Goal: Task Accomplishment & Management: Use online tool/utility

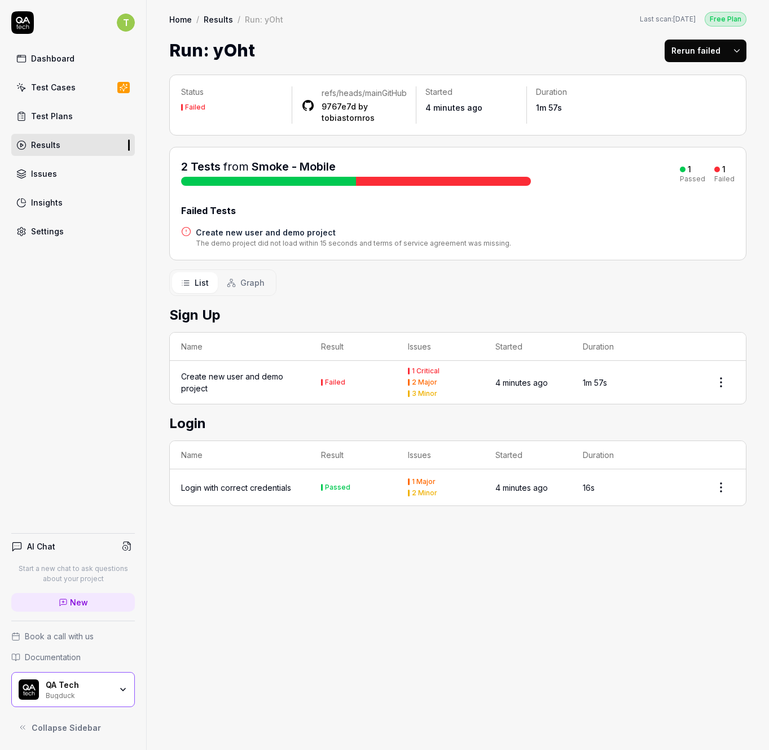
click at [239, 394] on div "Create new user and demo project" at bounding box center [239, 382] width 117 height 24
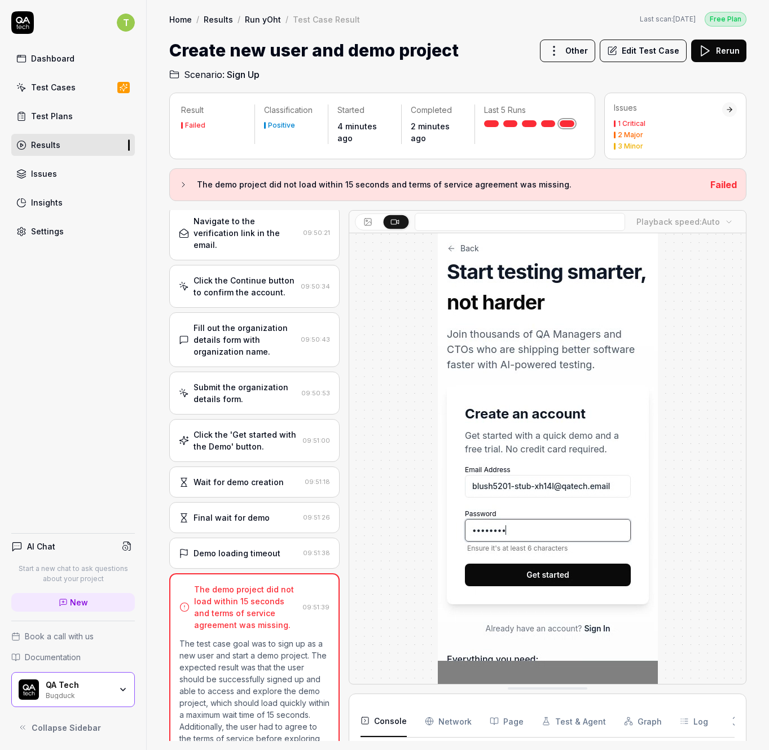
scroll to position [233, 0]
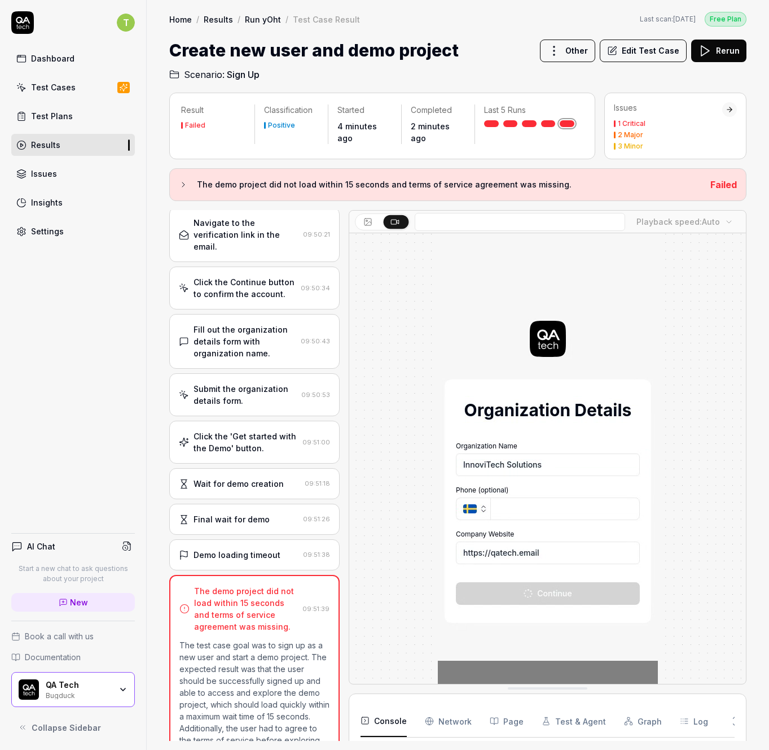
click at [720, 54] on button "Rerun" at bounding box center [718, 51] width 55 height 23
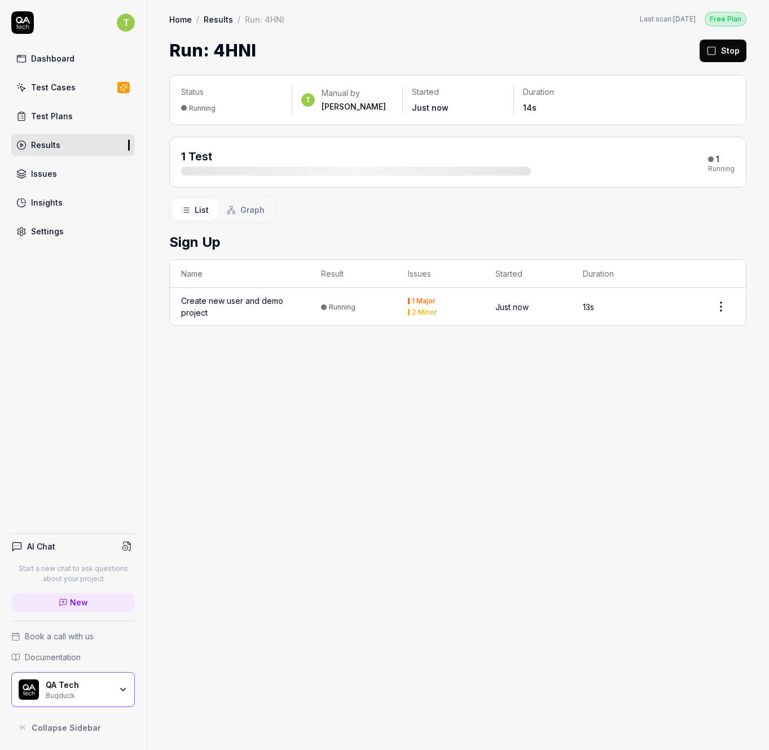
click at [63, 111] on div "Test Plans" at bounding box center [52, 116] width 42 height 12
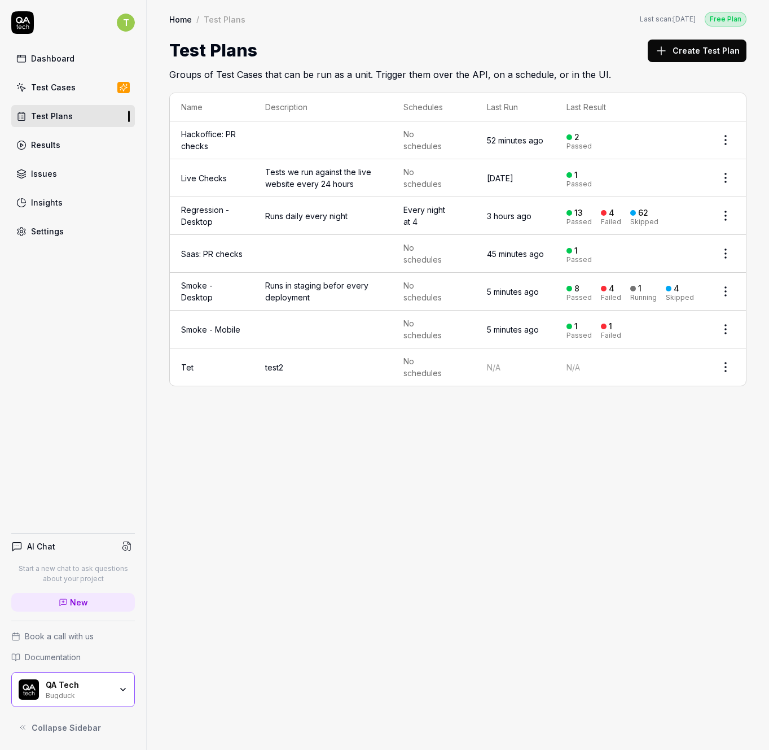
click at [196, 289] on td "Smoke - Desktop" at bounding box center [212, 292] width 84 height 38
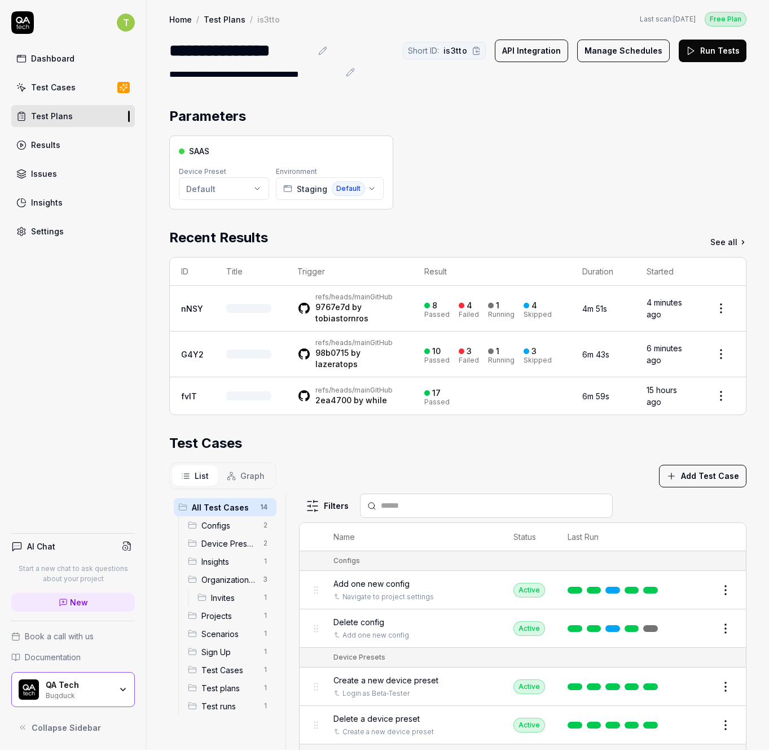
click at [699, 45] on button "Run Tests" at bounding box center [713, 51] width 68 height 23
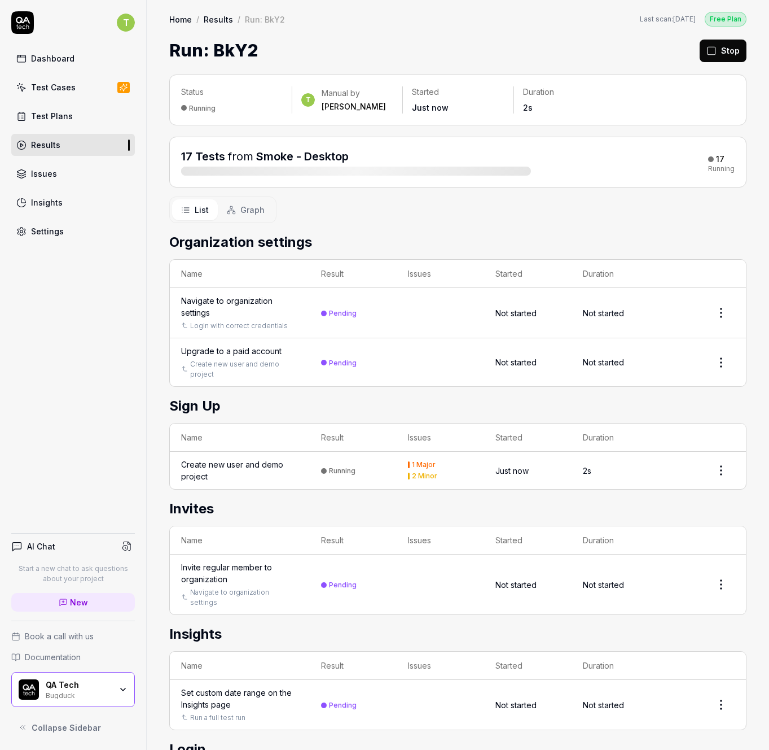
click at [46, 142] on div "Results" at bounding box center [45, 145] width 29 height 12
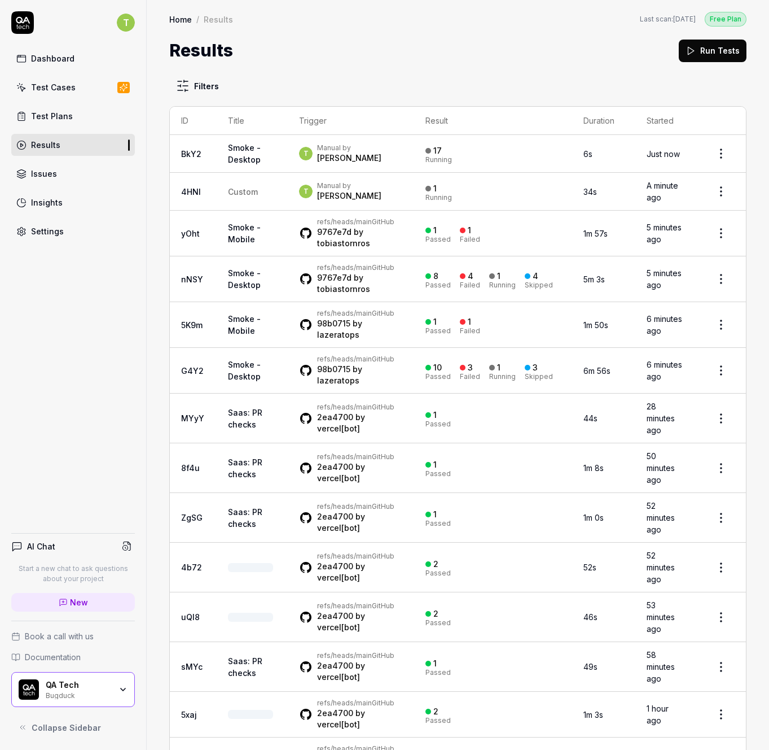
click at [190, 187] on link "4HNl" at bounding box center [191, 192] width 20 height 10
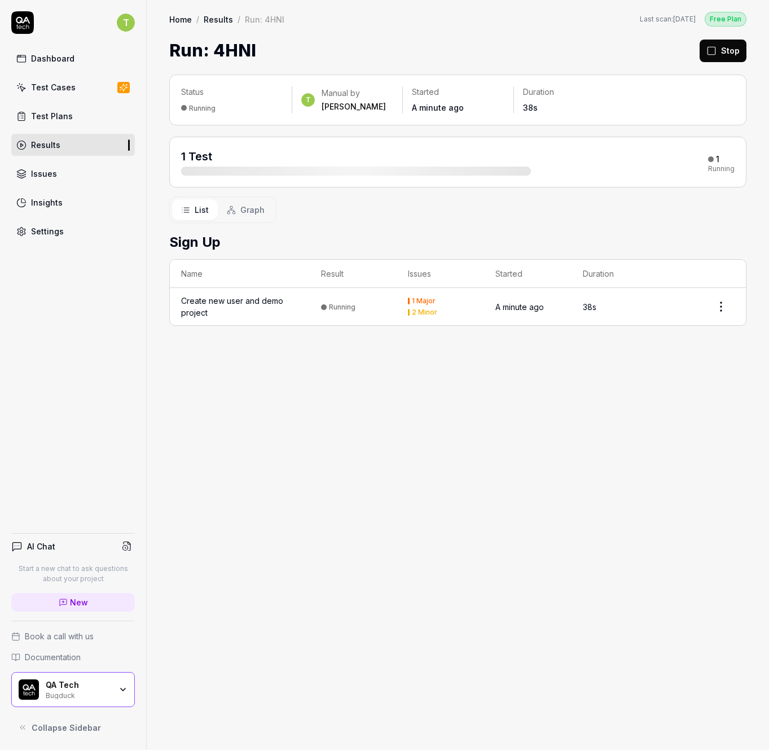
click at [82, 144] on link "Results" at bounding box center [73, 145] width 124 height 22
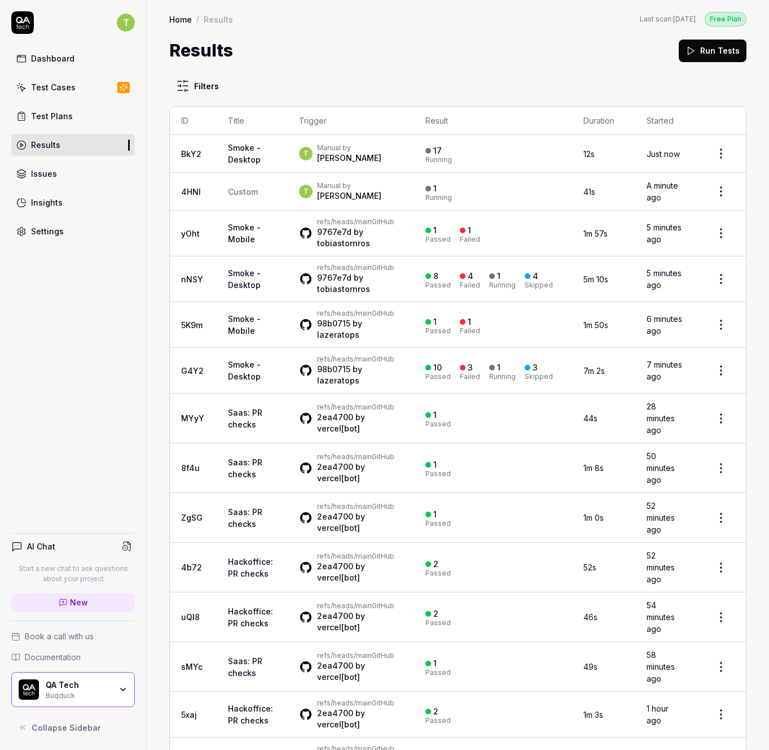
click at [183, 154] on link "BkY2" at bounding box center [191, 154] width 20 height 10
click at [190, 233] on td "yOht" at bounding box center [193, 234] width 47 height 46
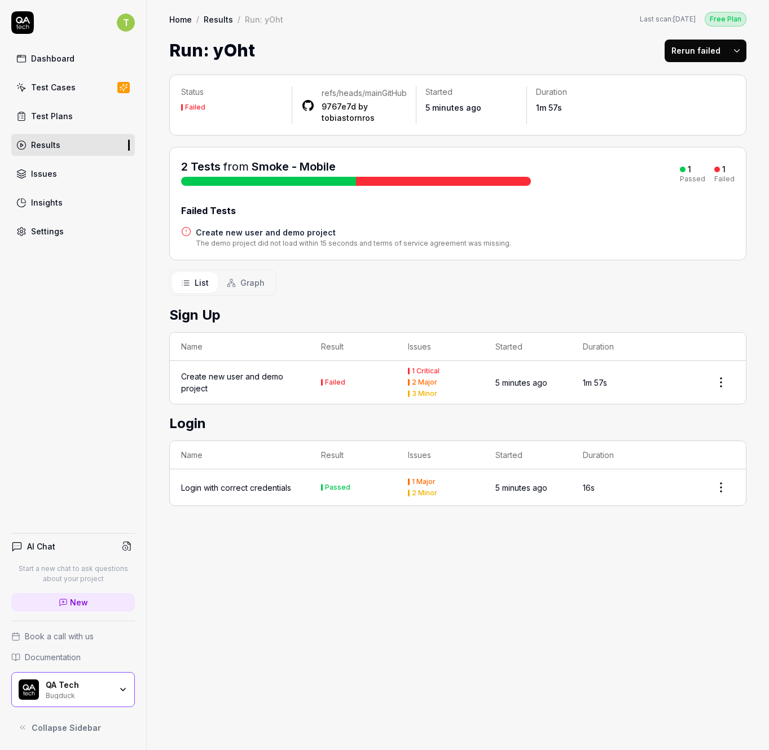
click at [738, 51] on html "T Dashboard Test Cases Test Plans Results Issues Insights Settings AI Chat Star…" at bounding box center [384, 375] width 769 height 750
click at [475, 28] on html "T Dashboard Test Cases Test Plans Results Issues Insights Settings AI Chat Star…" at bounding box center [384, 375] width 769 height 750
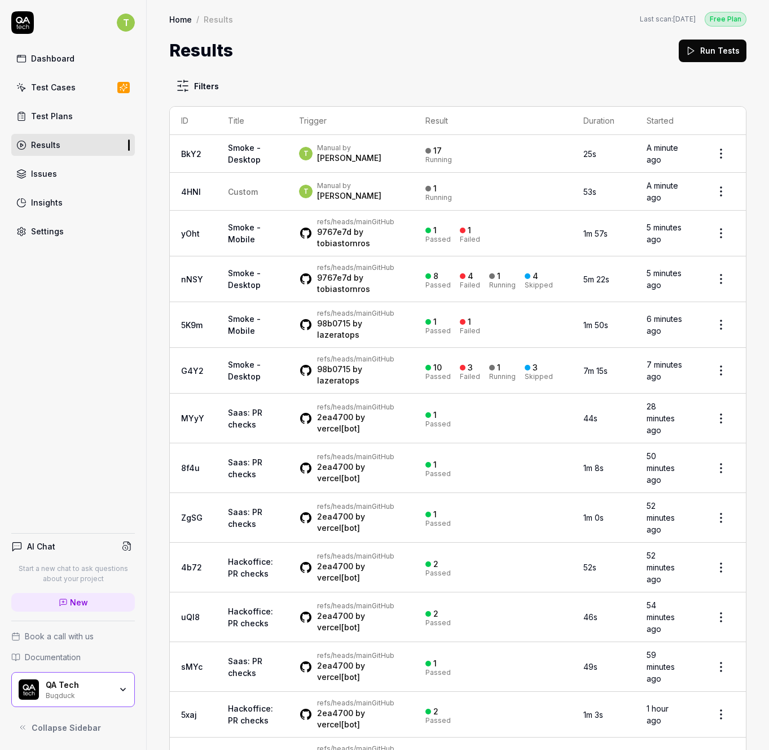
click at [193, 149] on link "BkY2" at bounding box center [191, 154] width 20 height 10
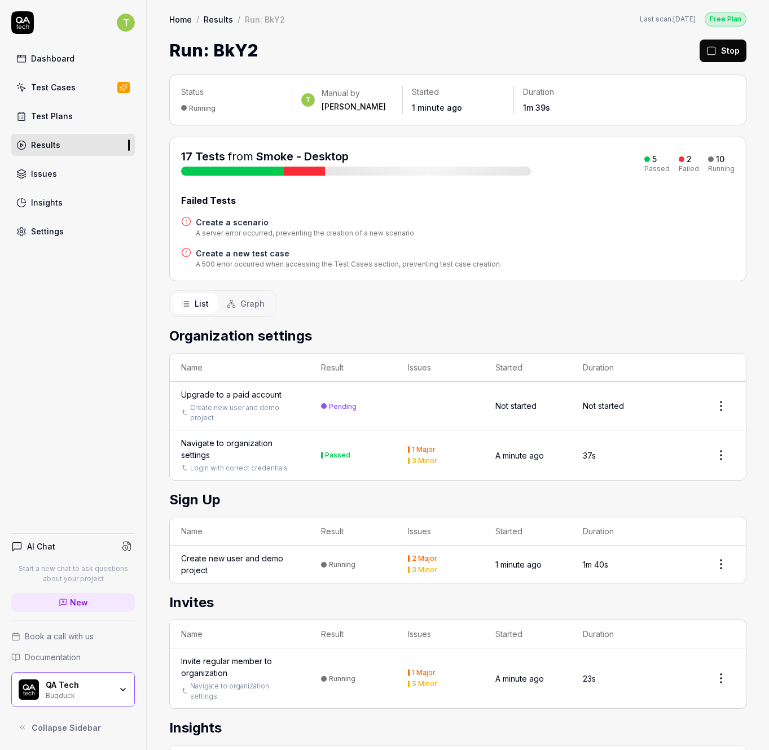
click at [709, 53] on button "Stop" at bounding box center [723, 51] width 47 height 23
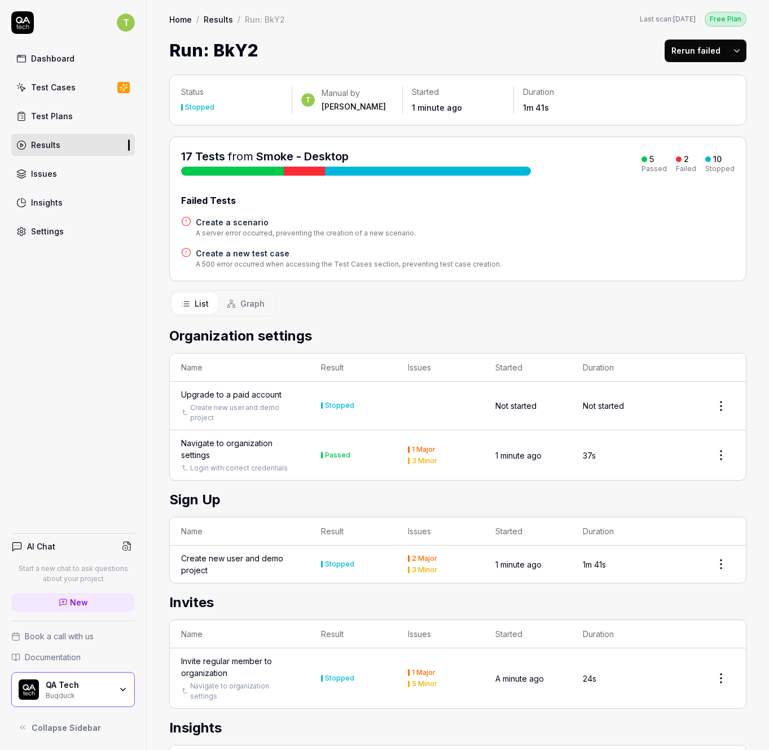
click at [726, 50] on html "Stopped test T Dashboard Test Cases Test Plans Results Issues Insights Settings…" at bounding box center [384, 375] width 769 height 750
click at [703, 51] on html "T Dashboard Test Cases Test Plans Results Issues Insights Settings AI Chat Star…" at bounding box center [384, 375] width 769 height 750
click at [699, 52] on button "Rerun failed" at bounding box center [696, 51] width 63 height 23
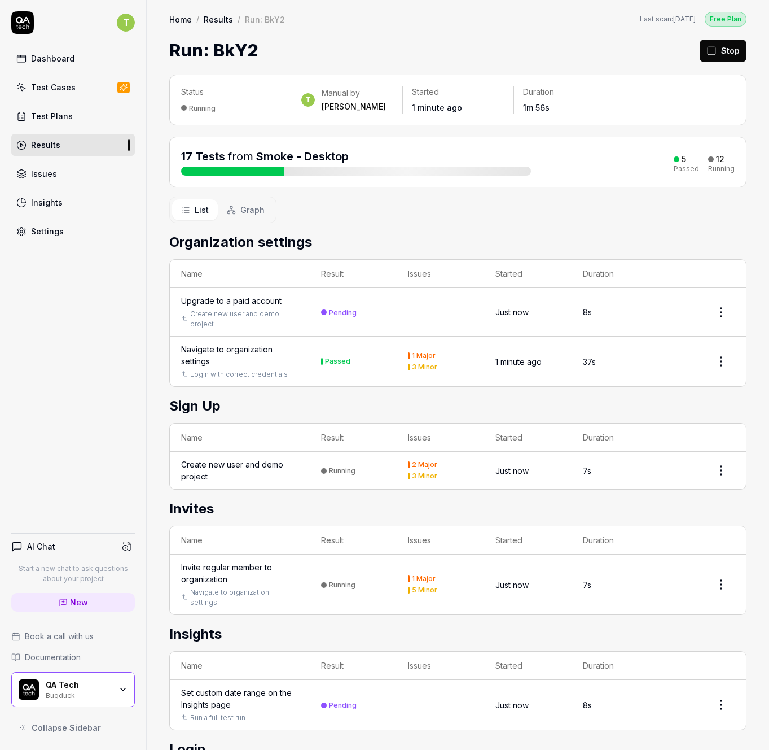
click at [432, 40] on div "Run: BkY2 Stop" at bounding box center [457, 50] width 577 height 25
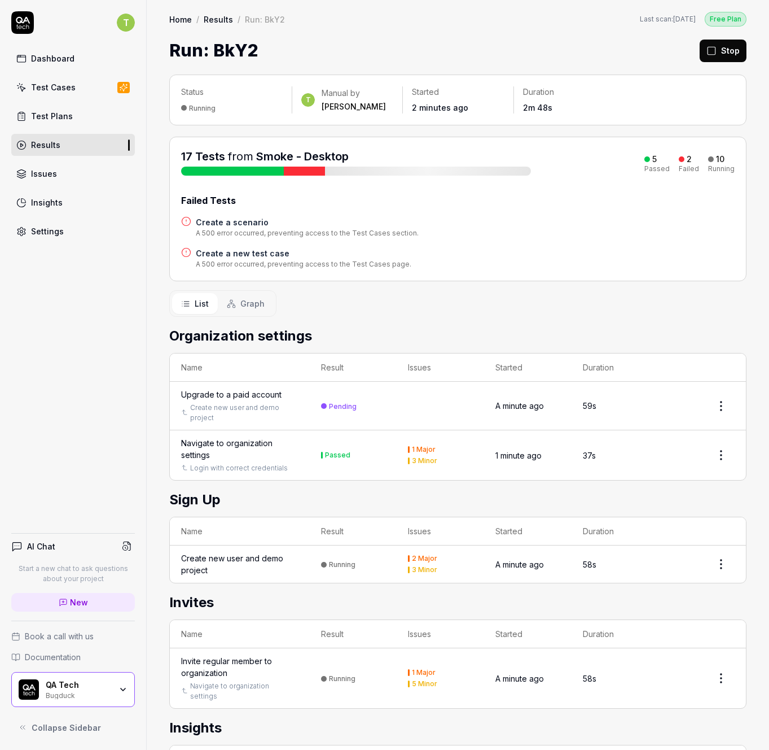
click at [715, 54] on button "Stop" at bounding box center [723, 51] width 47 height 23
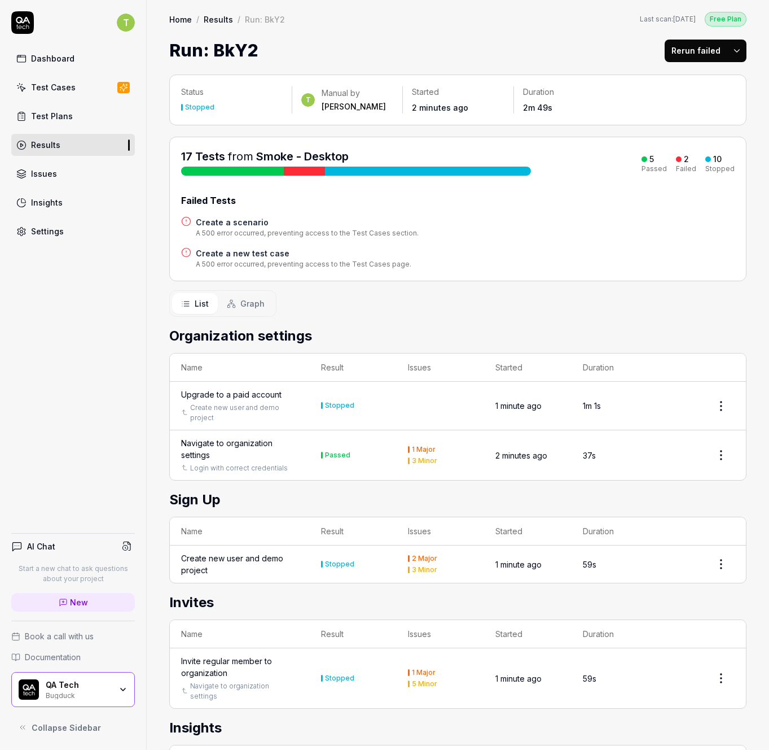
click at [699, 52] on button "Rerun failed" at bounding box center [696, 51] width 63 height 23
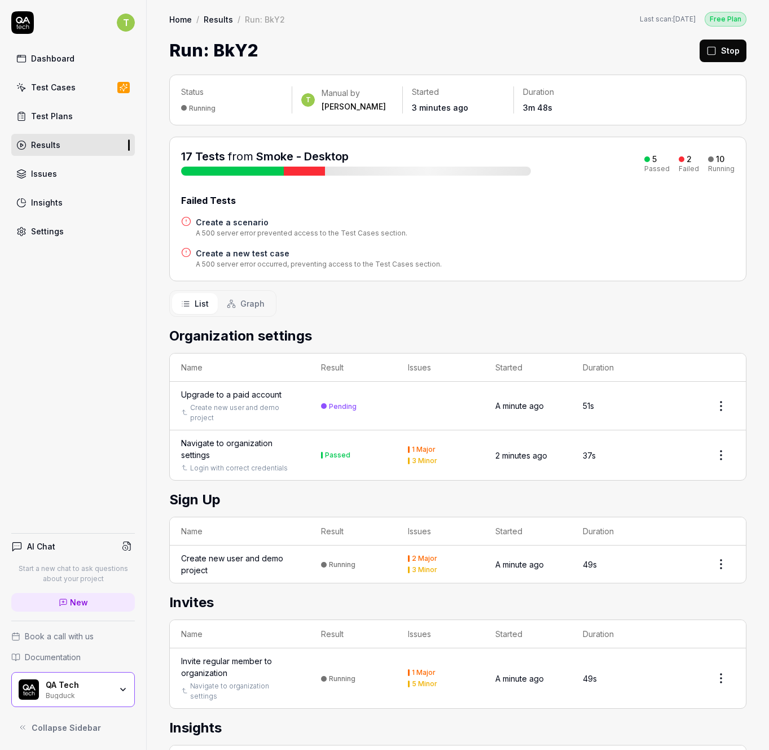
click at [731, 51] on button "Stop" at bounding box center [723, 51] width 47 height 23
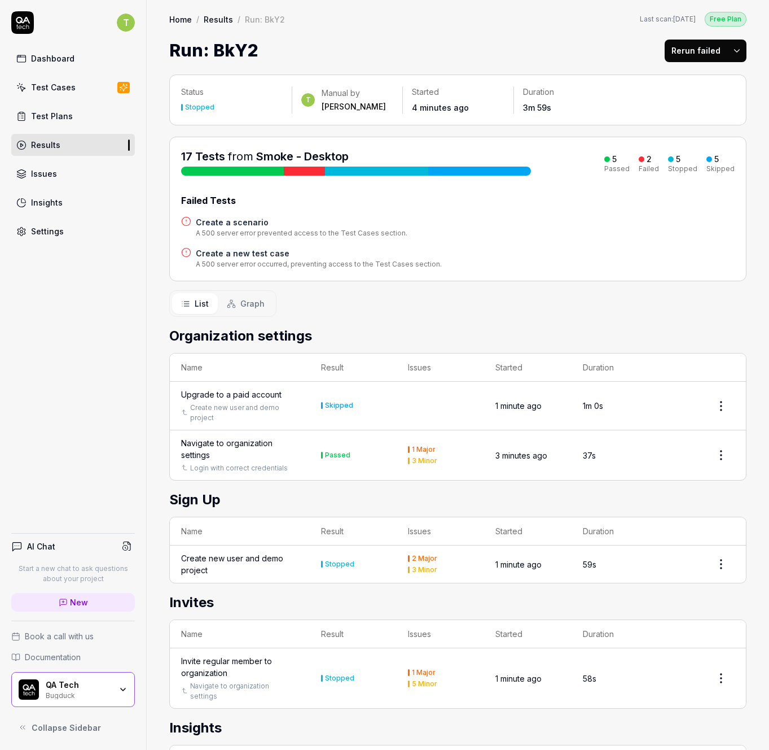
click at [75, 141] on link "Results" at bounding box center [73, 145] width 124 height 22
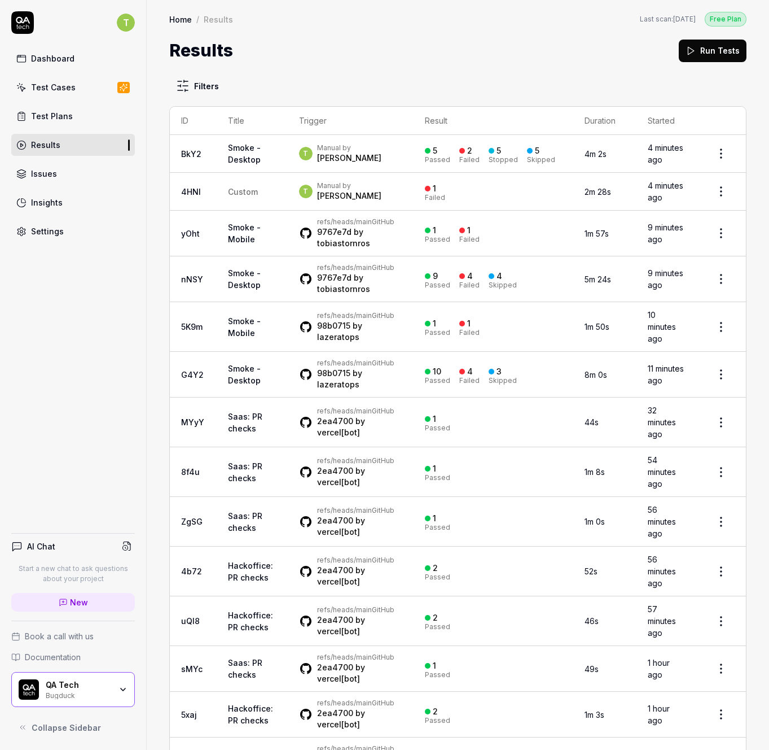
click at [196, 153] on link "BkY2" at bounding box center [191, 154] width 20 height 10
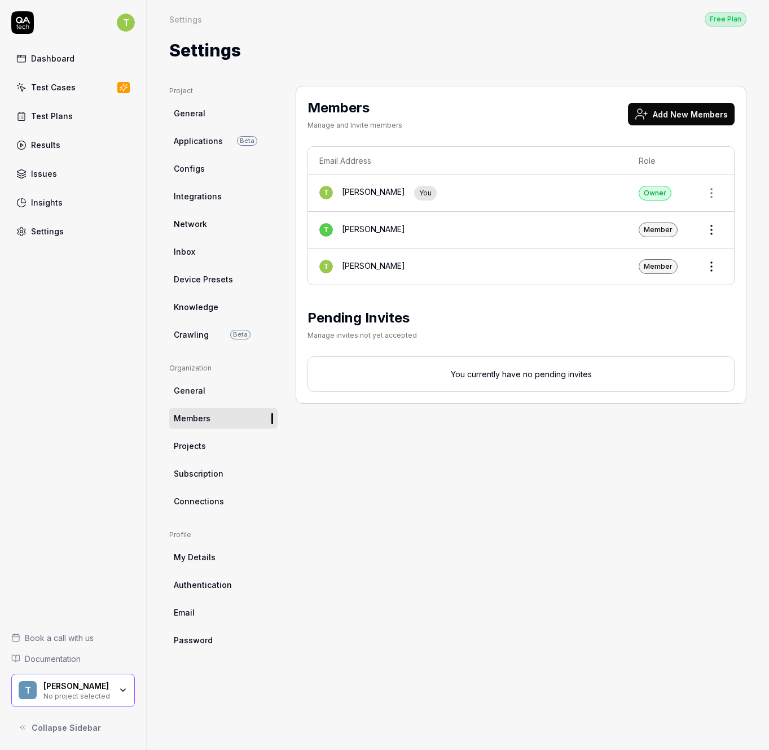
click at [130, 18] on html "T Dashboard Test Cases Test Plans Results Issues Insights Settings Book a call …" at bounding box center [384, 375] width 769 height 750
click at [122, 26] on html "T Dashboard Test Cases Test Plans Results Issues Insights Settings Book a call …" at bounding box center [384, 375] width 769 height 750
click at [128, 27] on html "T Dashboard Test Cases Test Plans Results Issues Insights Settings Book a call …" at bounding box center [384, 375] width 769 height 750
click at [85, 97] on div "Admin" at bounding box center [74, 99] width 125 height 25
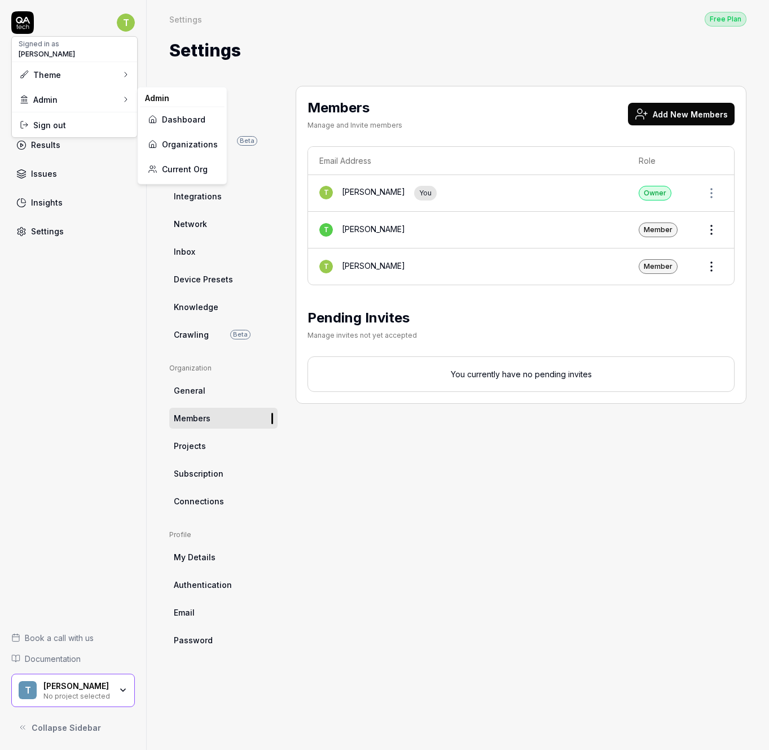
click at [179, 149] on link "Organizations" at bounding box center [182, 144] width 71 height 25
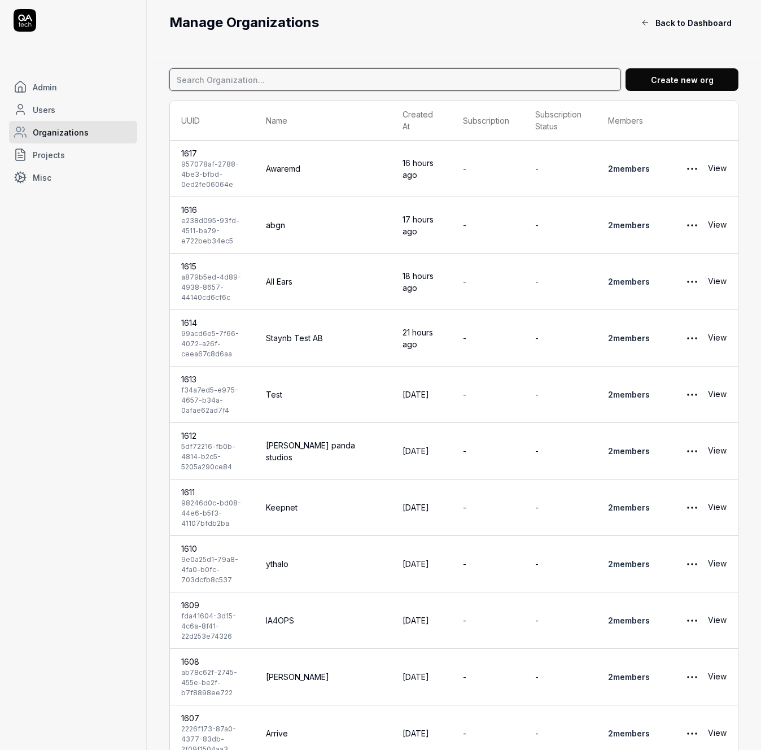
click at [265, 80] on input at bounding box center [395, 79] width 452 height 23
type input "smartlin"
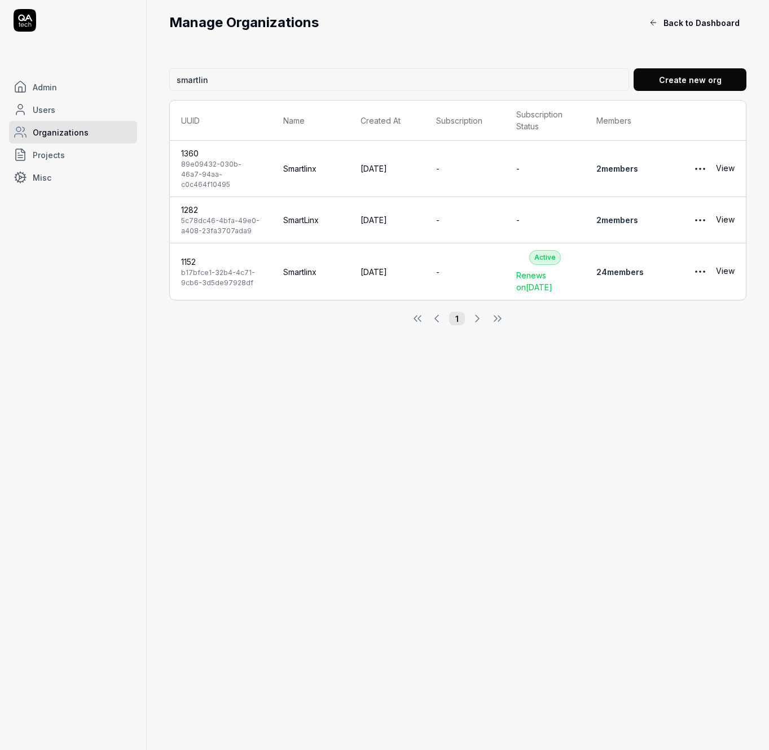
click at [640, 267] on link "24 member s" at bounding box center [620, 272] width 47 height 10
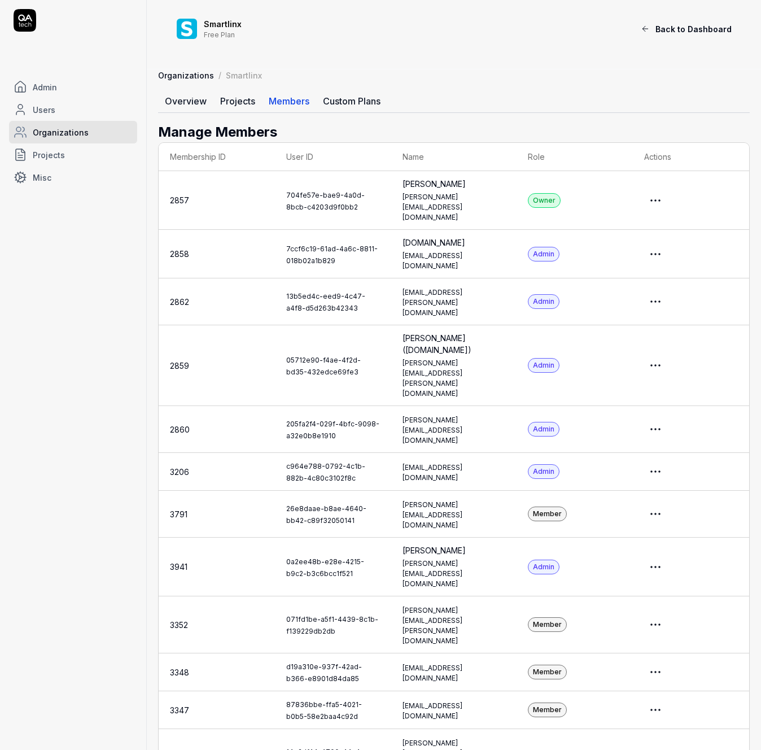
click at [668, 265] on html "Admin Users Organizations Projects Misc Smartlinx Free Plan Back to Dashboard O…" at bounding box center [380, 691] width 761 height 1382
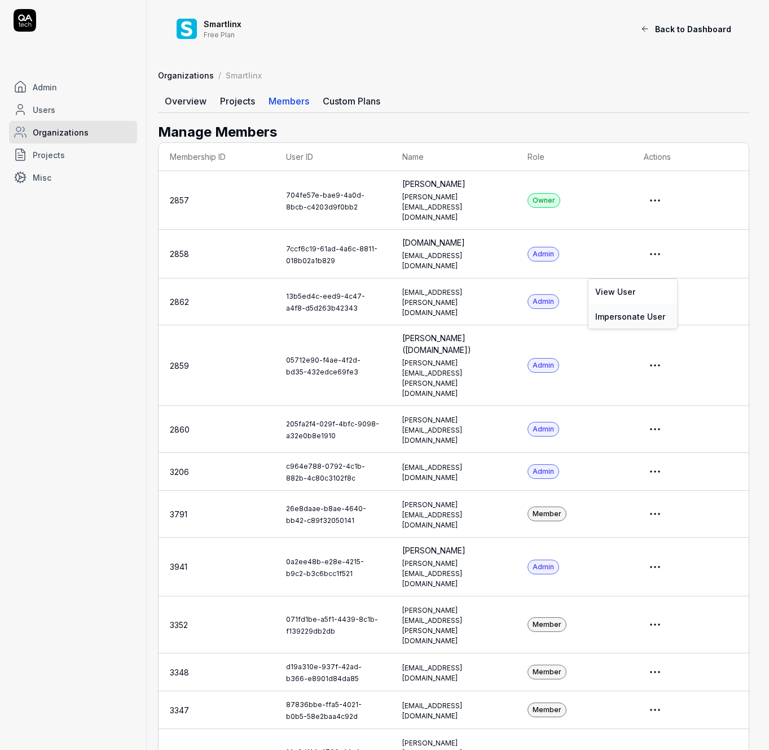
click at [630, 313] on link "Impersonate User" at bounding box center [633, 316] width 89 height 25
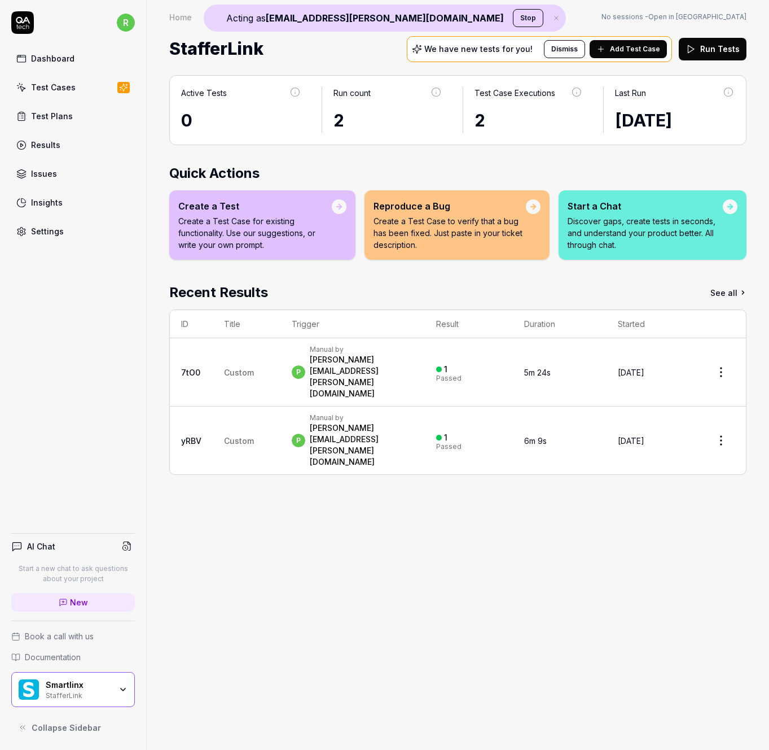
click at [65, 116] on div "Test Plans" at bounding box center [52, 116] width 42 height 12
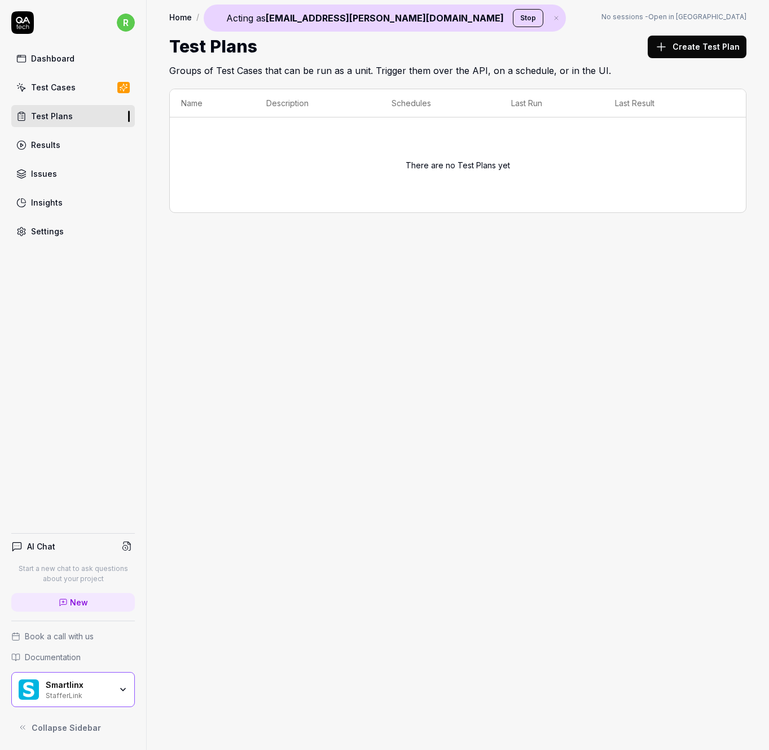
click at [70, 146] on link "Results" at bounding box center [73, 145] width 124 height 22
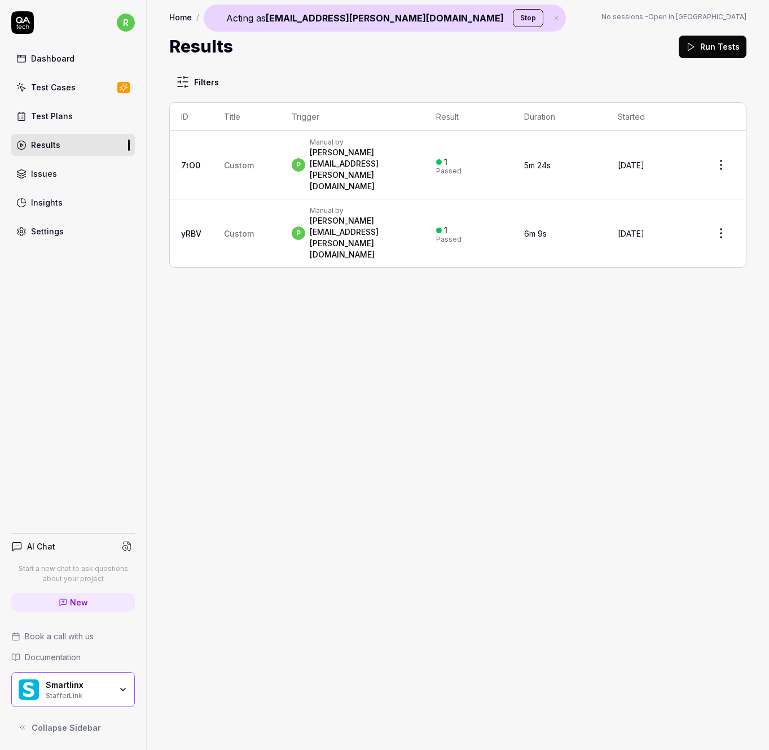
click at [86, 687] on div "Smartlinx" at bounding box center [78, 685] width 65 height 10
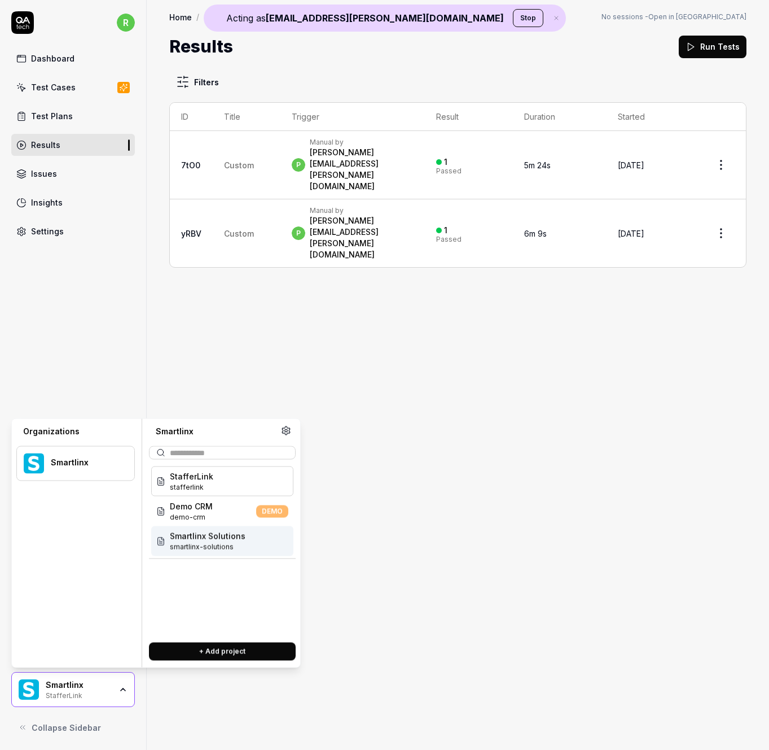
click at [463, 325] on div "Filters ID Title Trigger Result Duration Started 7tO0 Custom p Manual by patric…" at bounding box center [458, 404] width 623 height 690
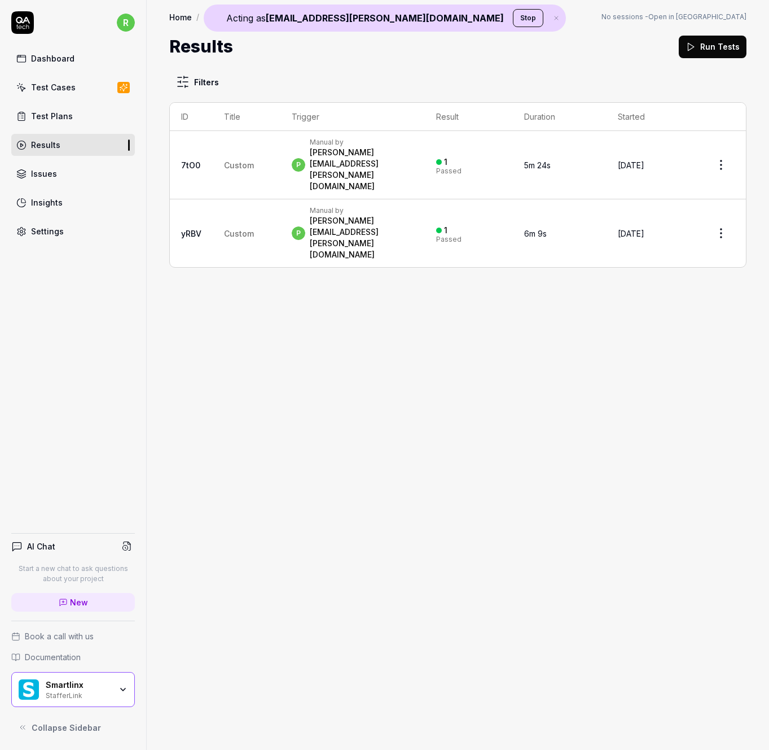
click at [84, 680] on div "Smartlinx" at bounding box center [78, 685] width 65 height 10
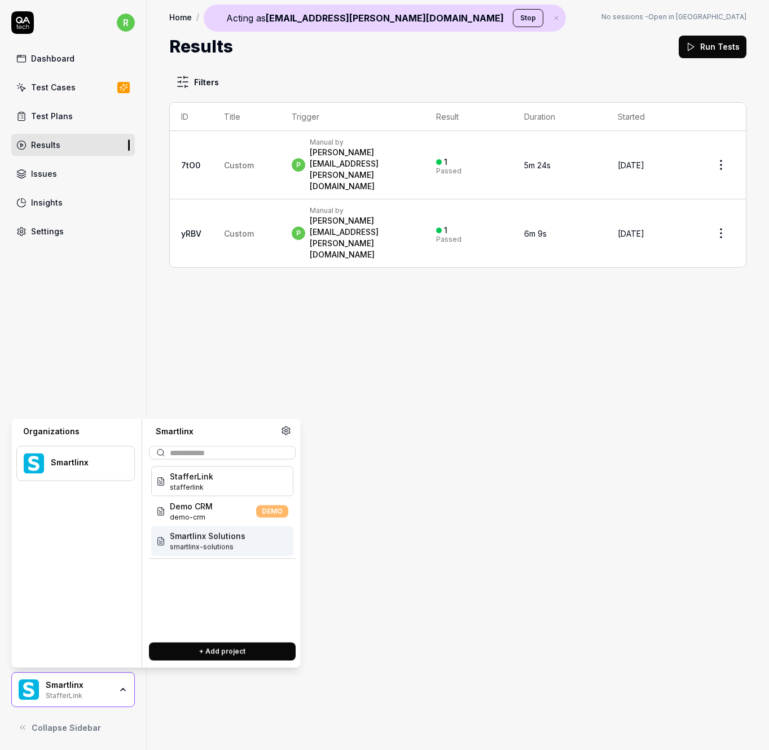
click at [218, 544] on span "smartlinx-solutions" at bounding box center [208, 547] width 76 height 10
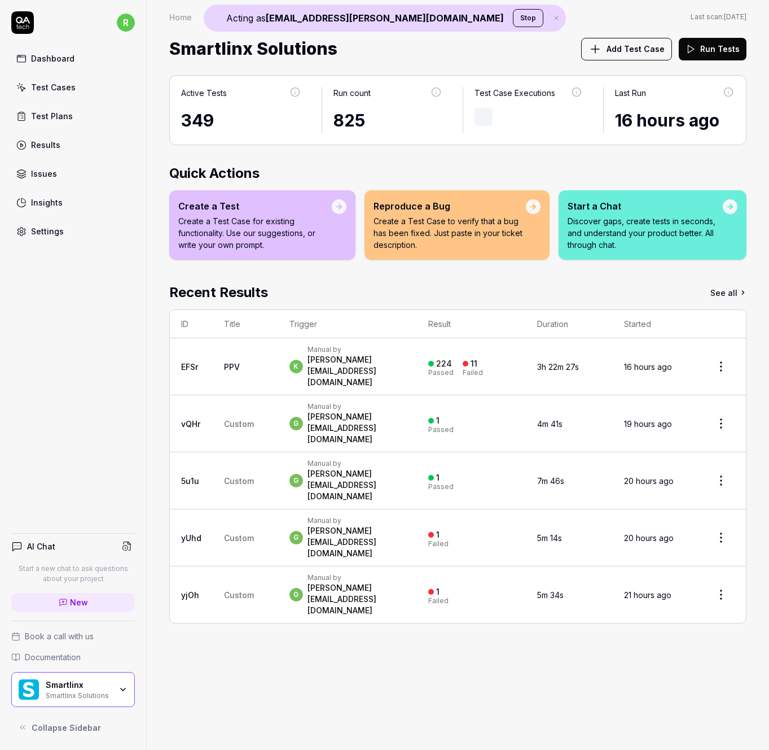
click at [52, 140] on div "Results" at bounding box center [45, 145] width 29 height 12
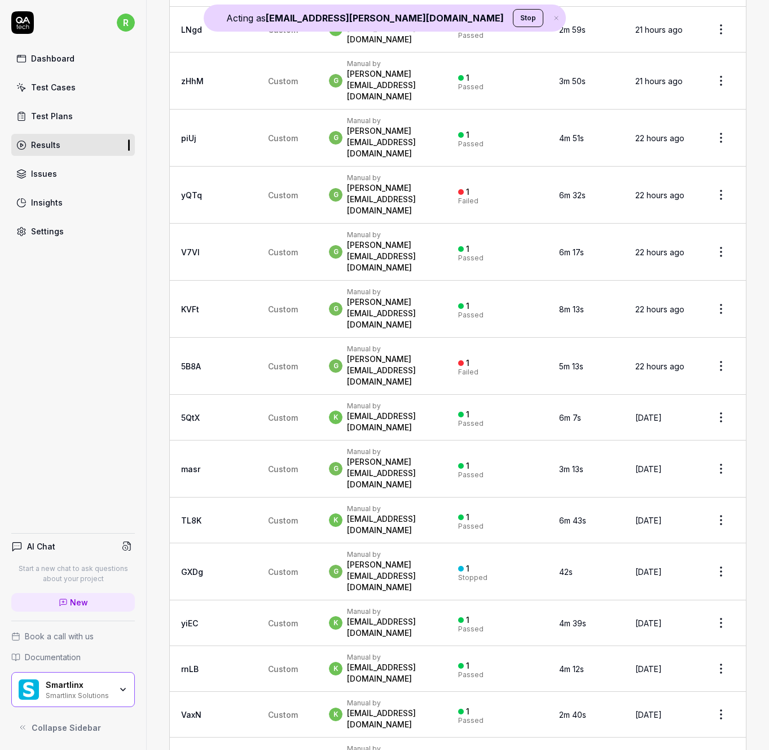
scroll to position [594, 0]
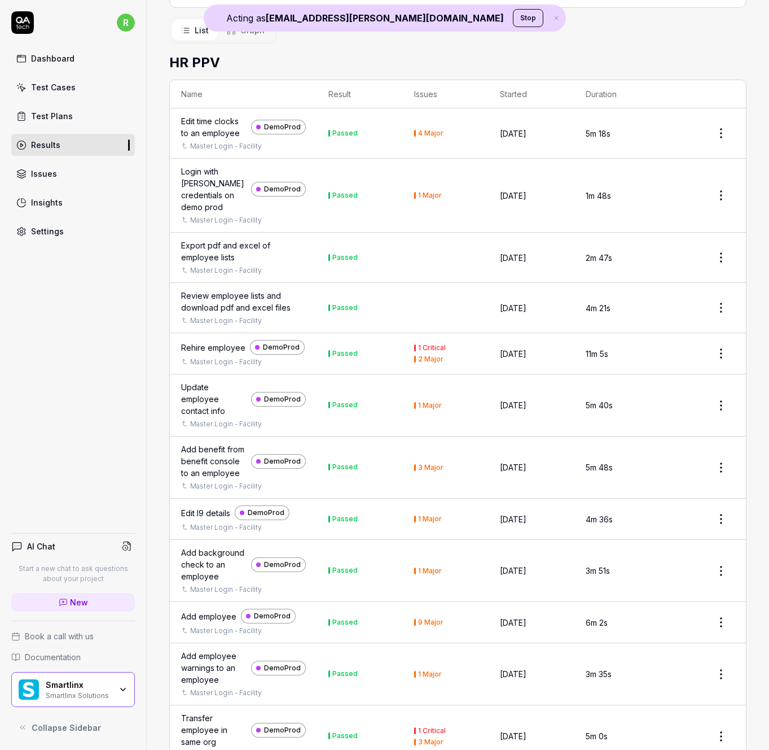
scroll to position [1747, 0]
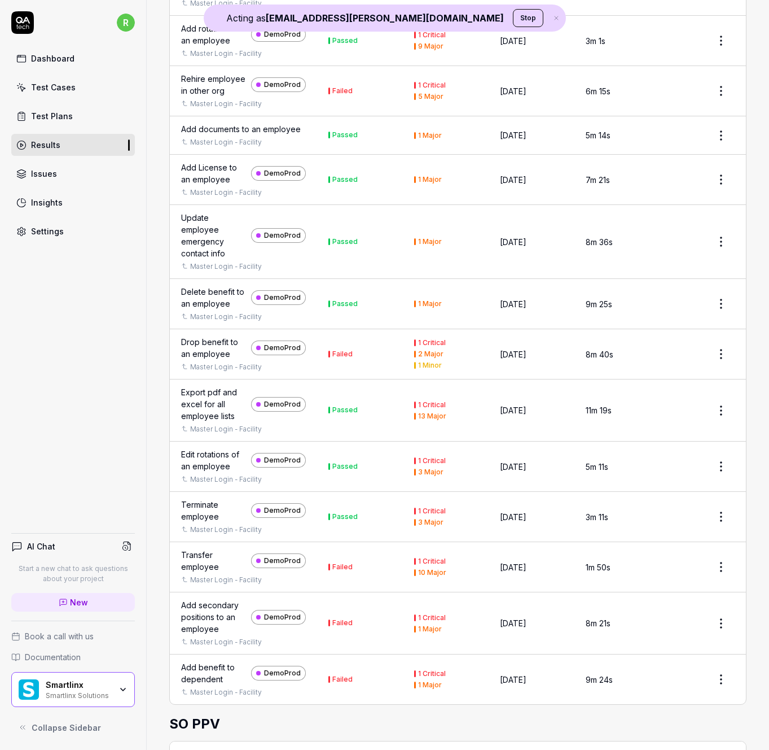
click at [712, 417] on html "Acting as rajeev.patel@smartlinx.com Stop r Dashboard Test Cases Test Plans Res…" at bounding box center [384, 375] width 769 height 750
click at [753, 272] on html "Acting as rajeev.patel@smartlinx.com Stop r Dashboard Test Cases Test Plans Res…" at bounding box center [384, 375] width 769 height 750
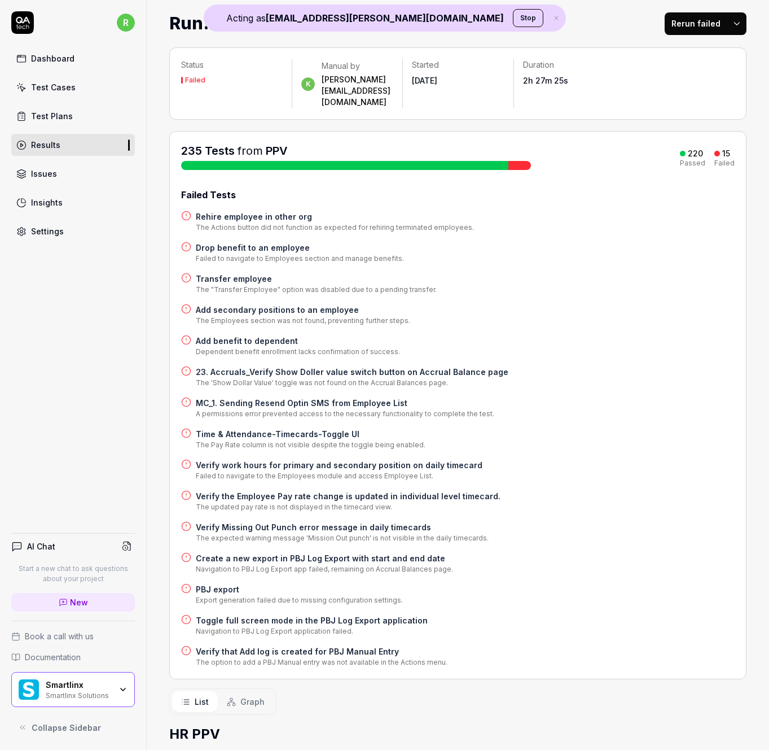
scroll to position [0, 0]
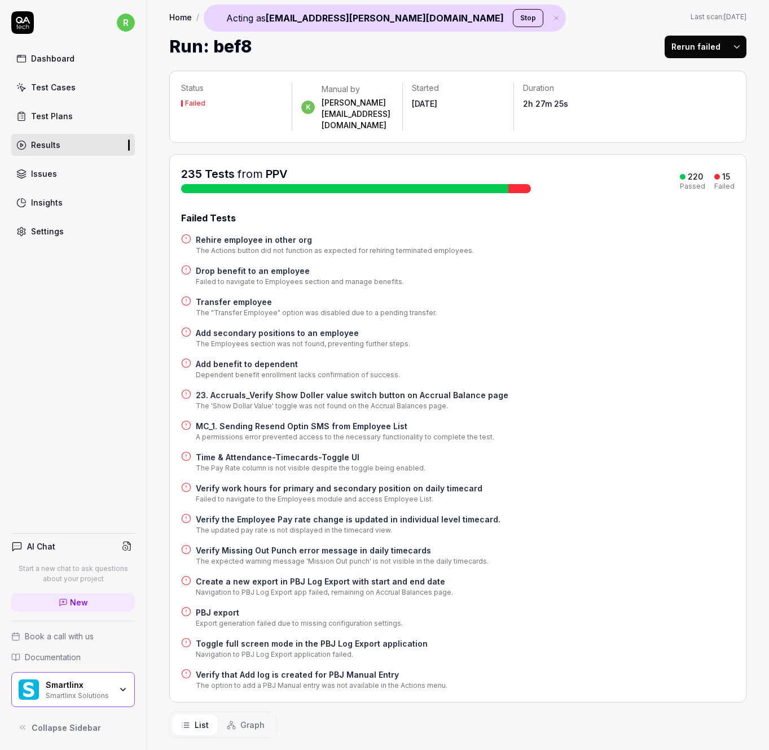
click at [731, 52] on html "Acting as rajeev.patel@smartlinx.com Stop r Dashboard Test Cases Test Plans Res…" at bounding box center [384, 375] width 769 height 750
click at [592, 40] on html "Acting as rajeev.patel@smartlinx.com Stop r Dashboard Test Cases Test Plans Res…" at bounding box center [384, 375] width 769 height 750
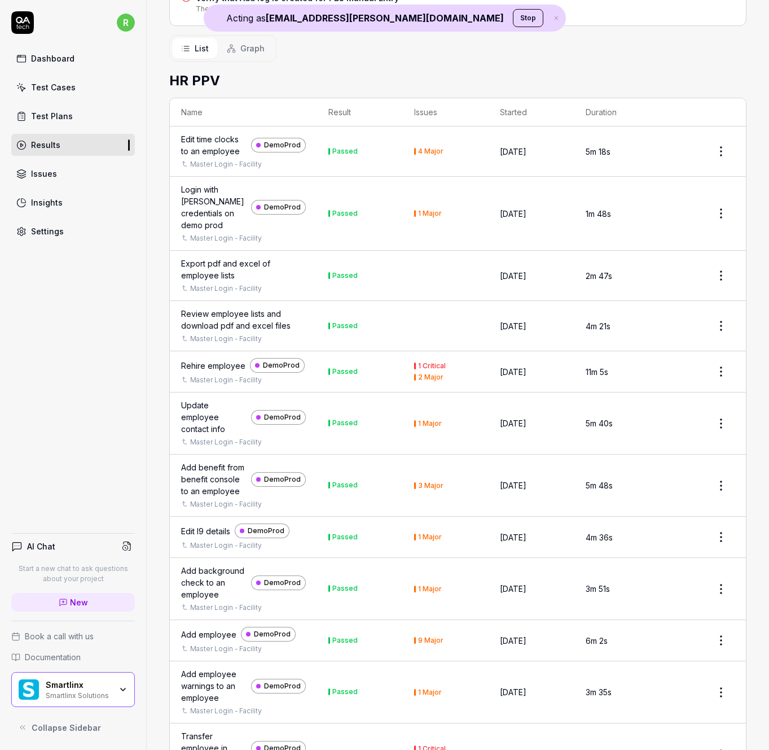
scroll to position [693, 0]
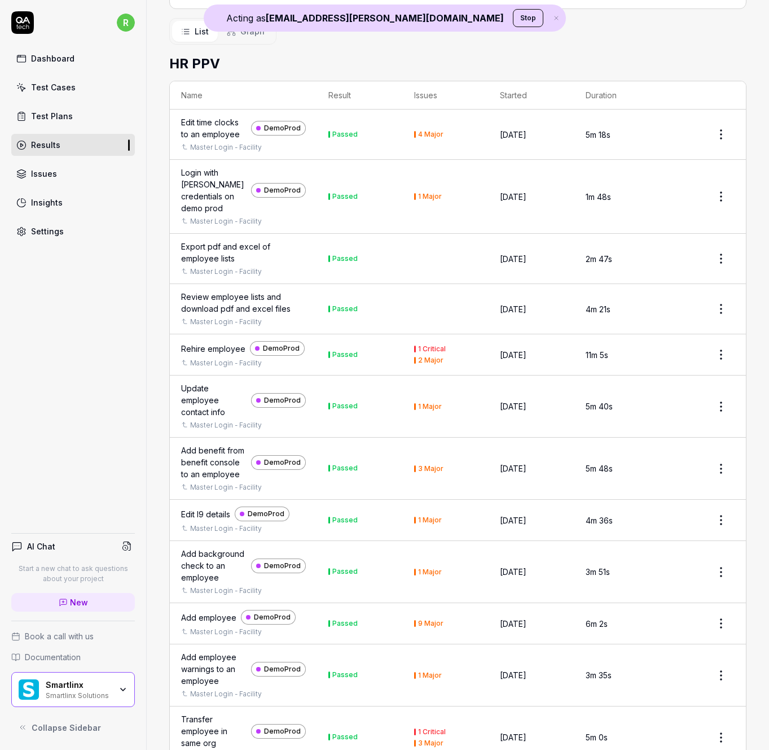
click at [54, 116] on div "Test Plans" at bounding box center [52, 116] width 42 height 12
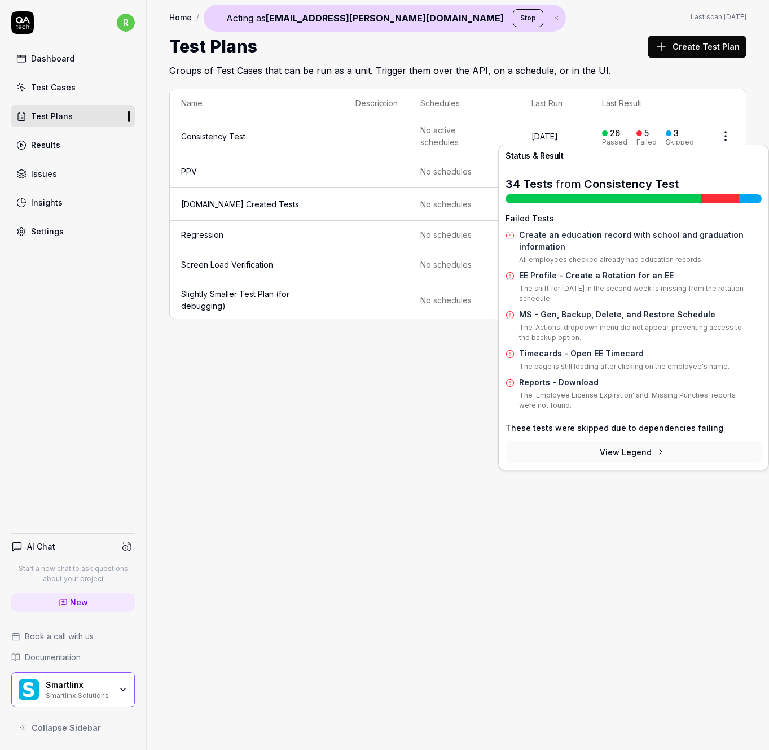
click at [617, 129] on div "26" at bounding box center [615, 133] width 10 height 10
click at [608, 236] on link "Create an education record with school and graduation information" at bounding box center [631, 240] width 225 height 21
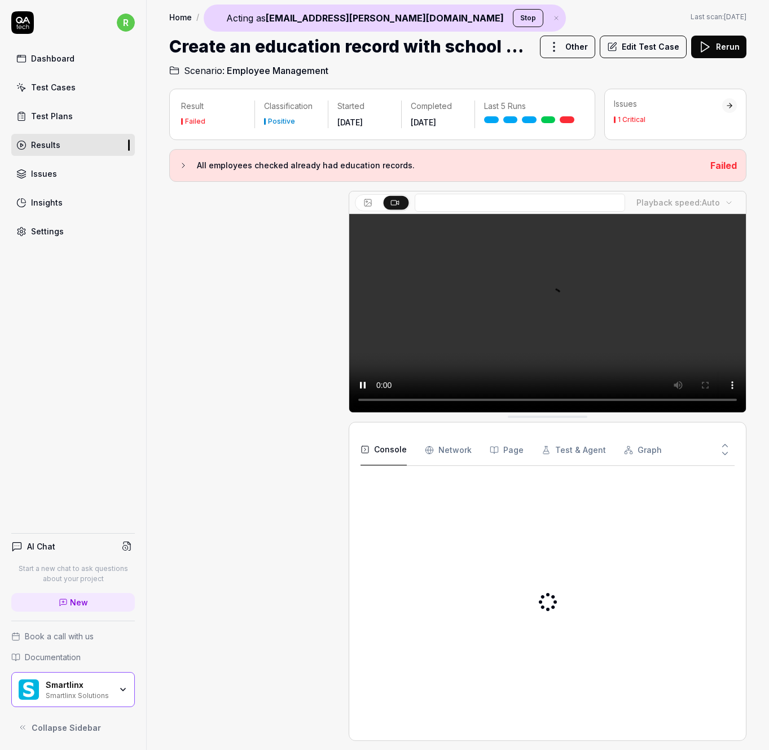
scroll to position [1449, 0]
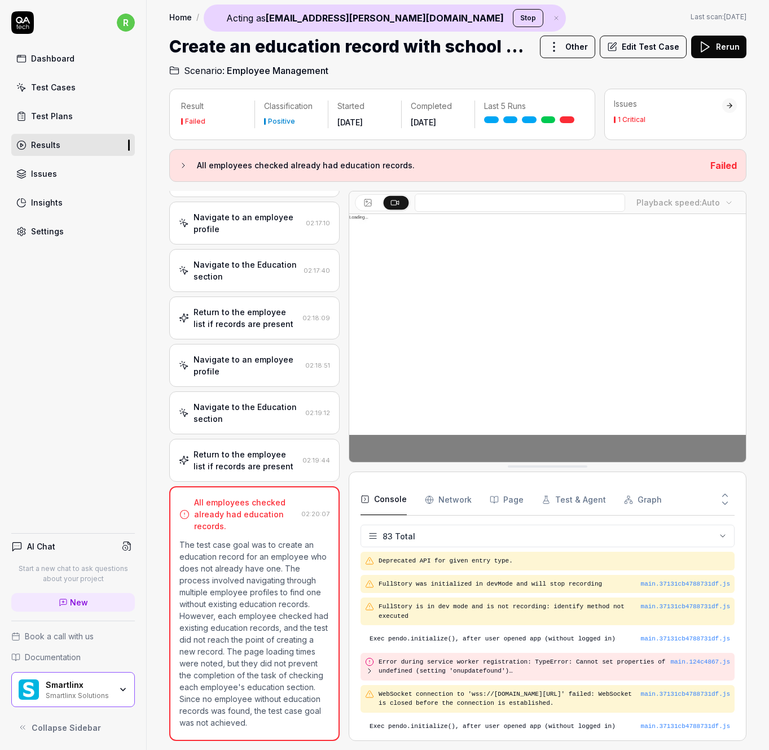
click at [69, 144] on link "Results" at bounding box center [73, 145] width 124 height 22
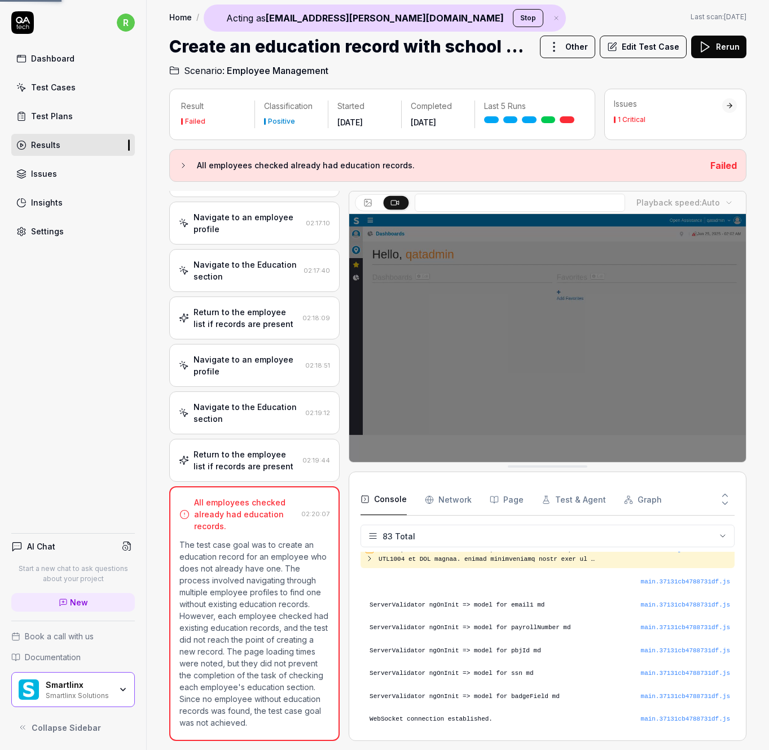
scroll to position [673, 0]
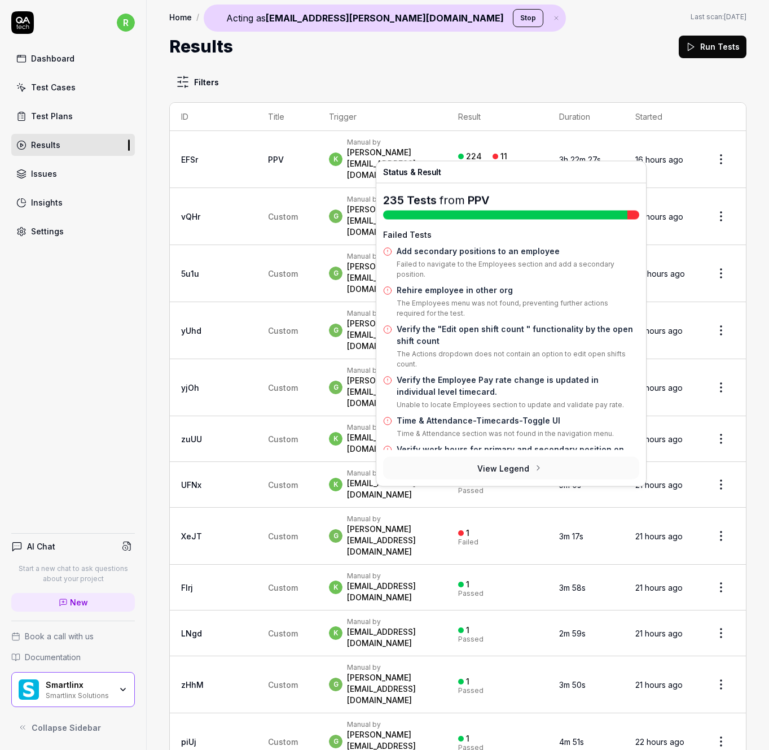
click at [483, 203] on body "Acting as rajeev.patel@smartlinx.com Stop r Dashboard Test Cases Test Plans Res…" at bounding box center [384, 375] width 769 height 750
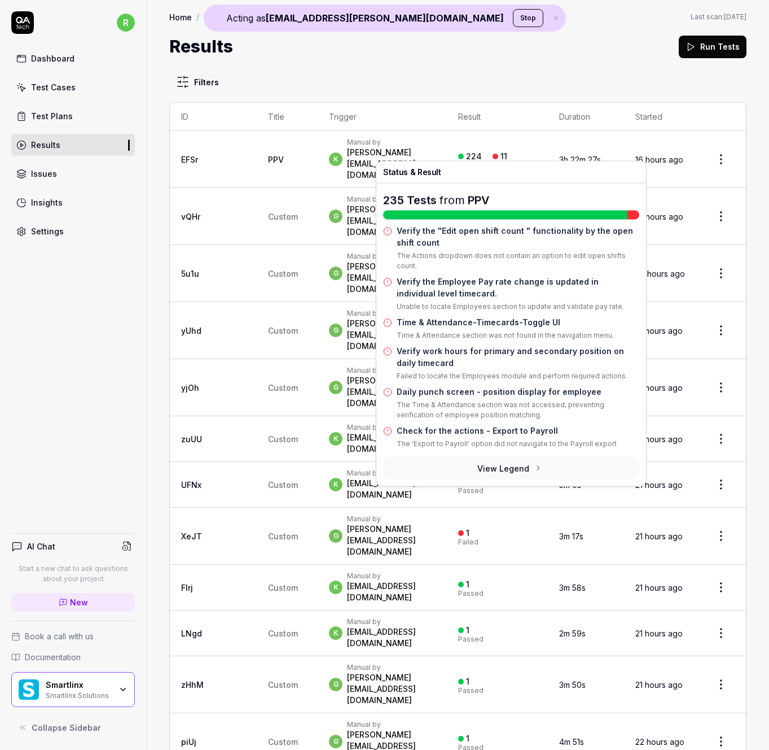
scroll to position [242, 0]
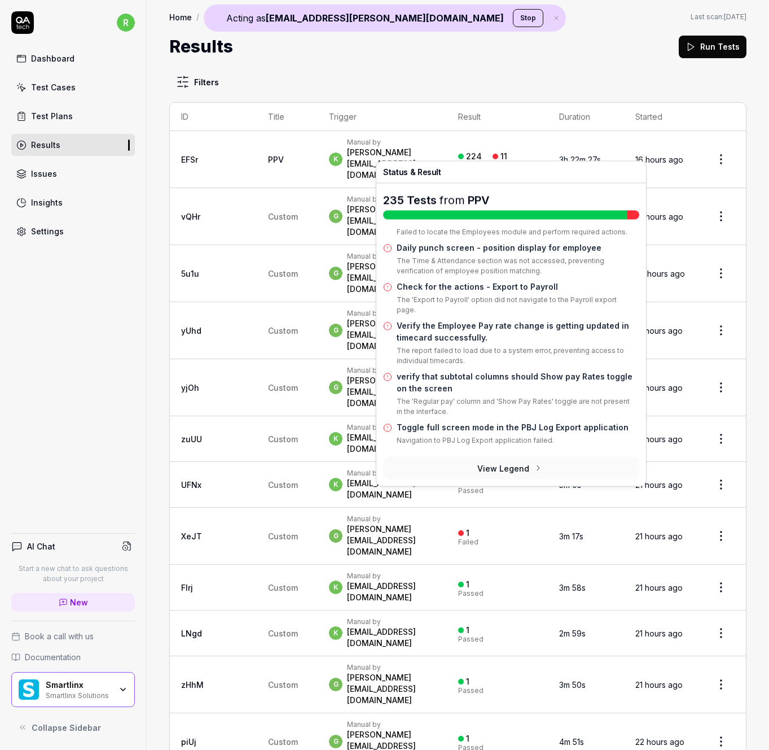
click at [491, 289] on link "Check for the actions - Export to Payroll" at bounding box center [477, 287] width 161 height 10
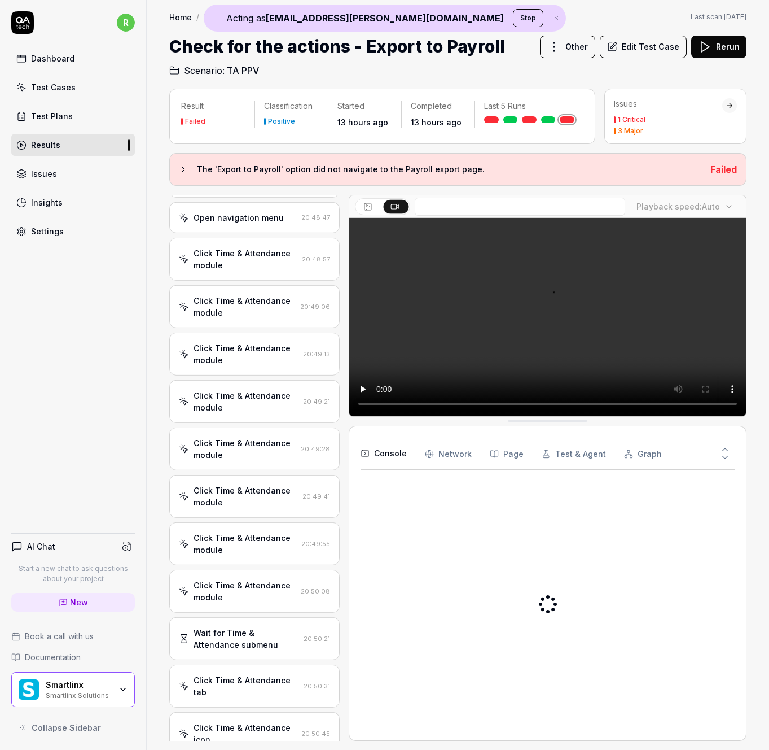
scroll to position [211, 0]
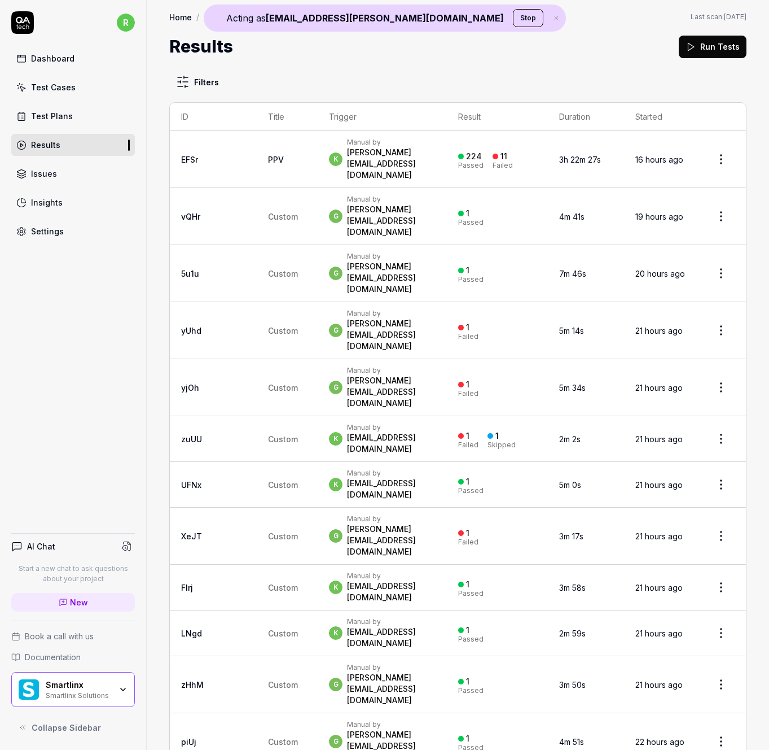
click at [62, 182] on link "Issues" at bounding box center [73, 174] width 124 height 22
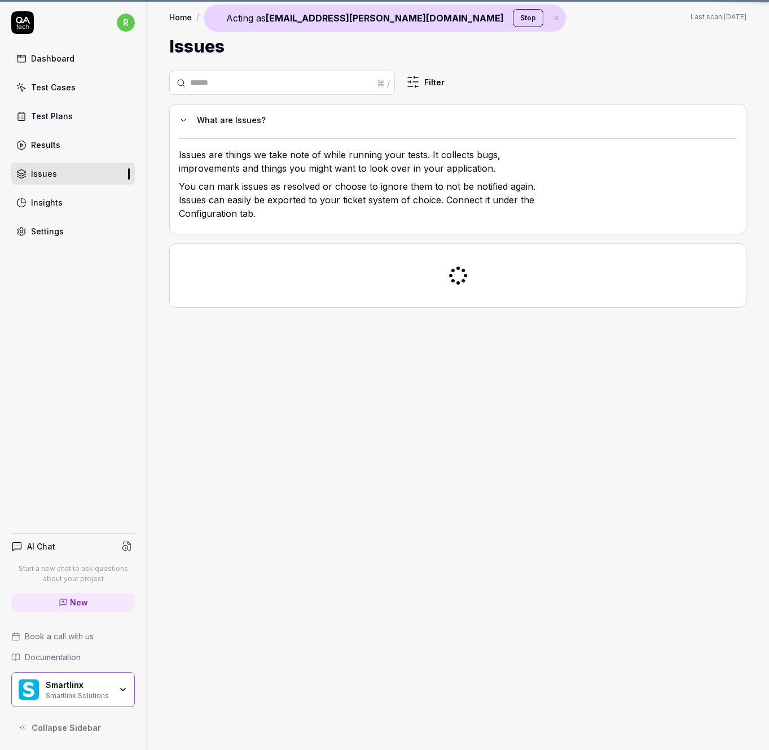
click at [65, 115] on div "Test Plans" at bounding box center [52, 116] width 42 height 12
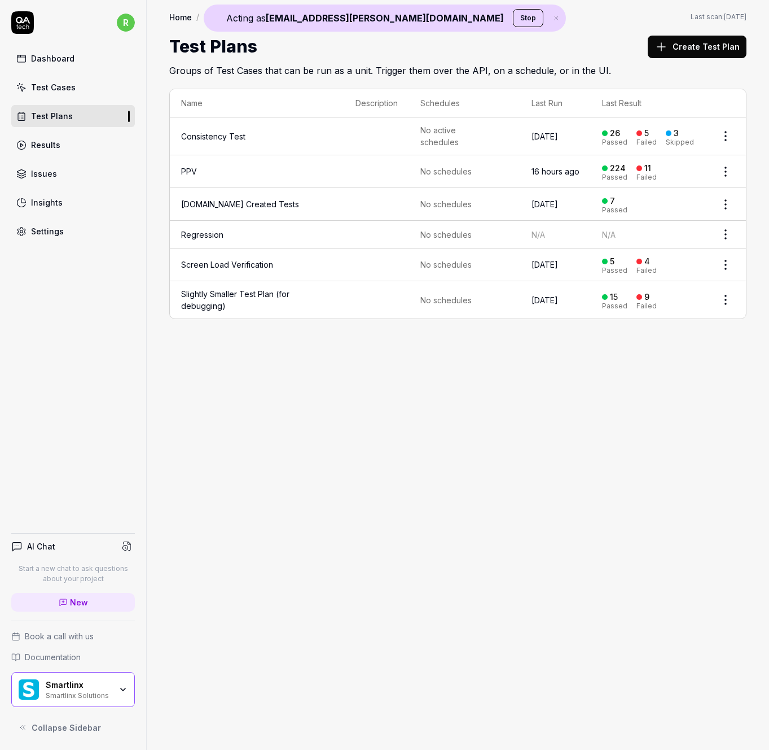
click at [65, 144] on link "Results" at bounding box center [73, 145] width 124 height 22
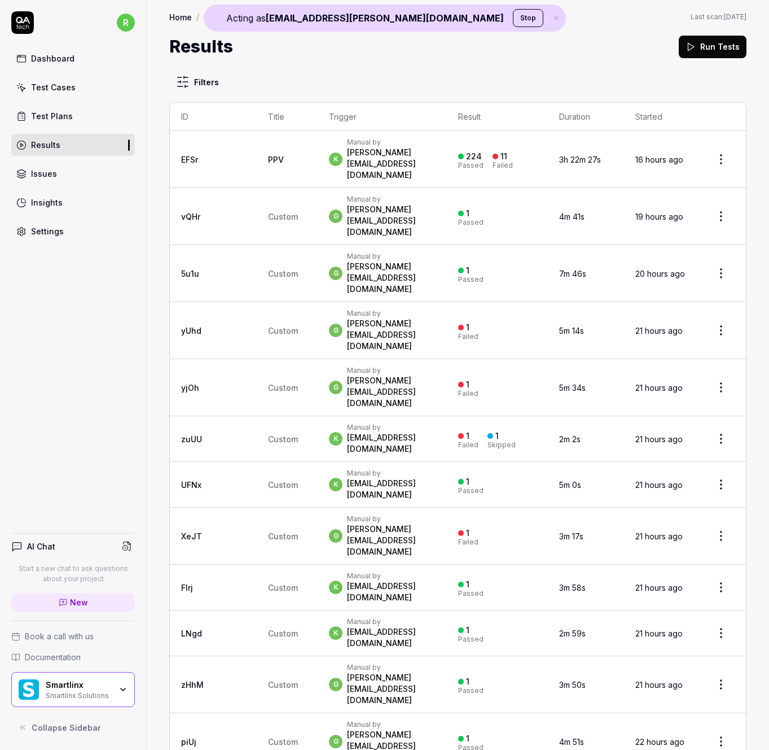
click at [513, 20] on button "Stop" at bounding box center [528, 18] width 30 height 18
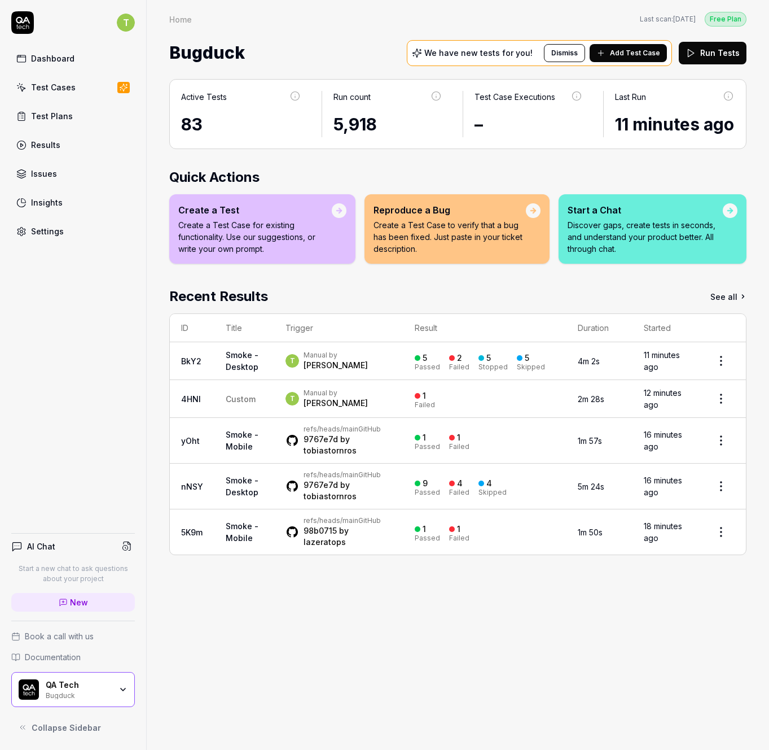
click at [76, 142] on link "Results" at bounding box center [73, 145] width 124 height 22
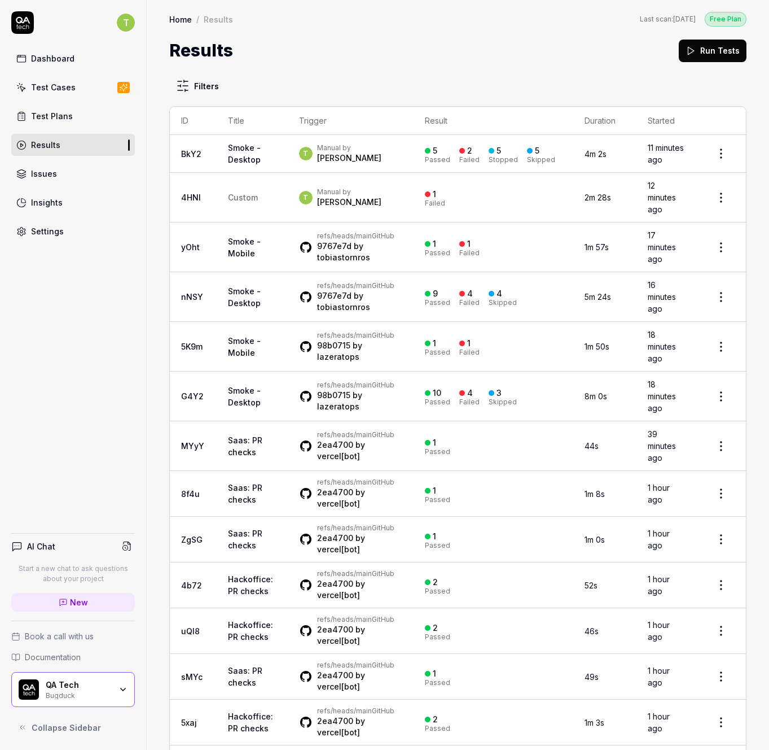
click at [189, 153] on link "BkY2" at bounding box center [191, 154] width 20 height 10
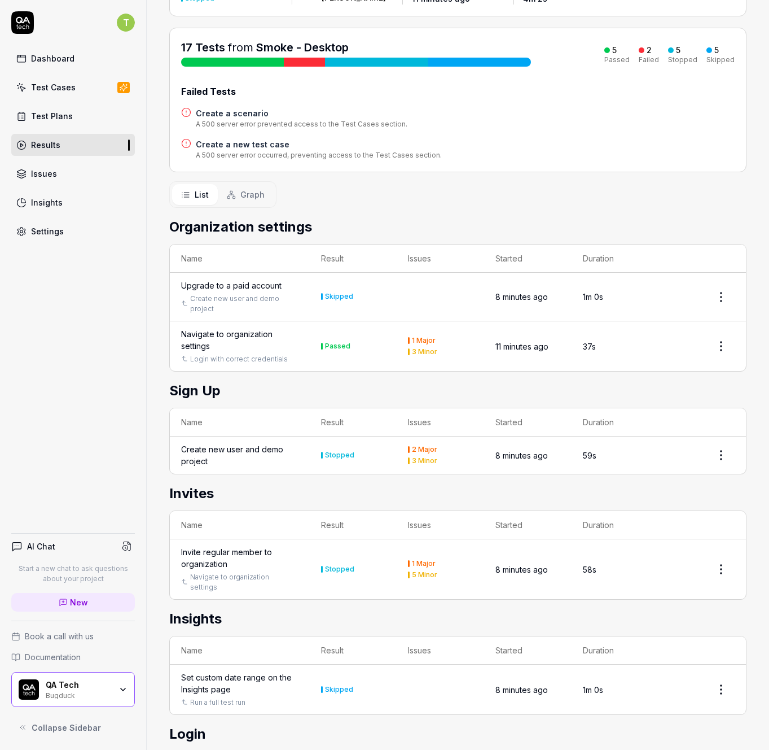
scroll to position [187, 0]
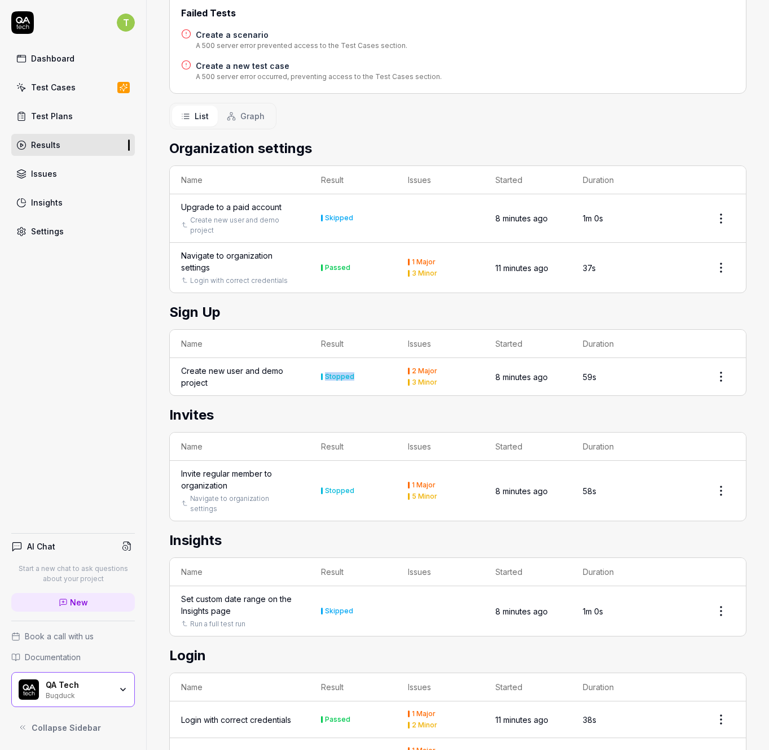
drag, startPoint x: 317, startPoint y: 370, endPoint x: 352, endPoint y: 377, distance: 36.2
click at [352, 377] on td "Stopped" at bounding box center [353, 376] width 87 height 37
click at [353, 377] on td "Stopped" at bounding box center [353, 376] width 87 height 37
drag, startPoint x: 321, startPoint y: 258, endPoint x: 336, endPoint y: 265, distance: 16.9
click at [336, 265] on td "Passed" at bounding box center [353, 268] width 87 height 50
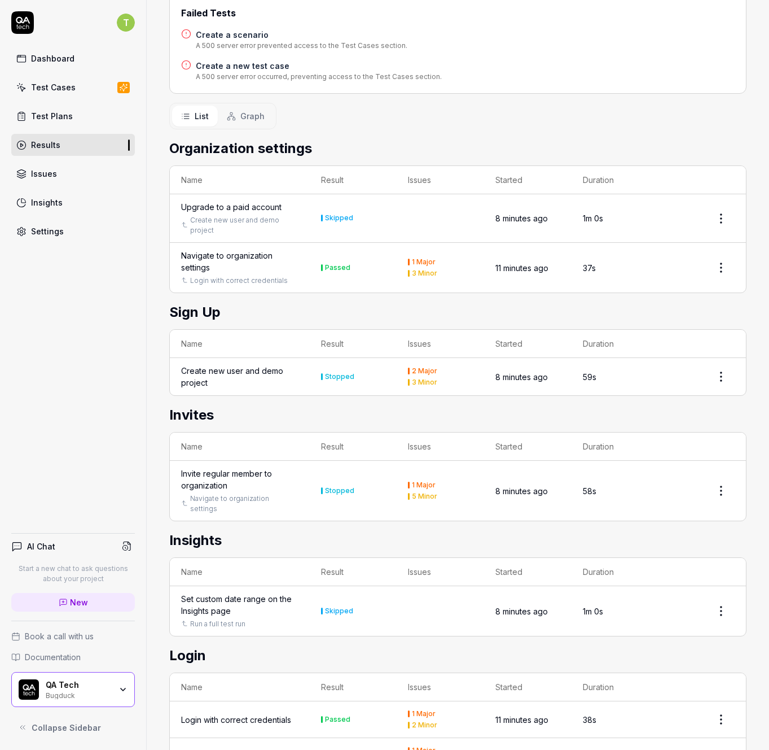
click at [646, 266] on td "37s" at bounding box center [615, 268] width 87 height 50
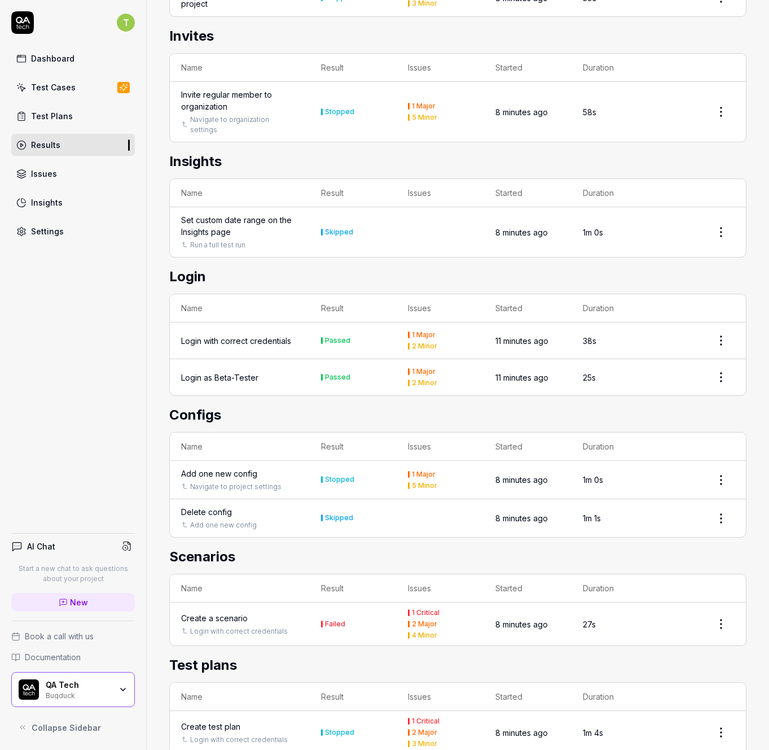
scroll to position [0, 0]
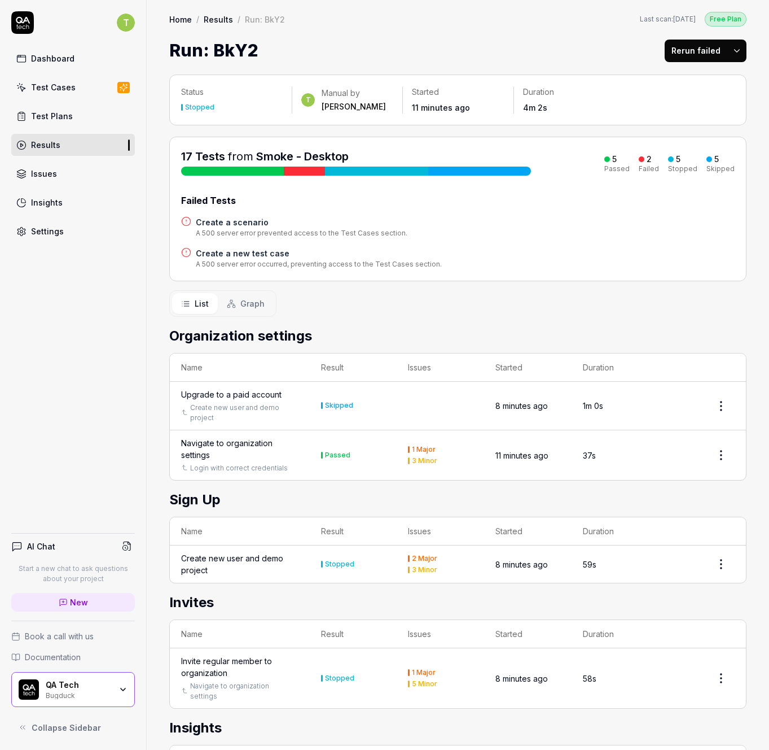
click at [260, 301] on span "Graph" at bounding box center [252, 303] width 24 height 12
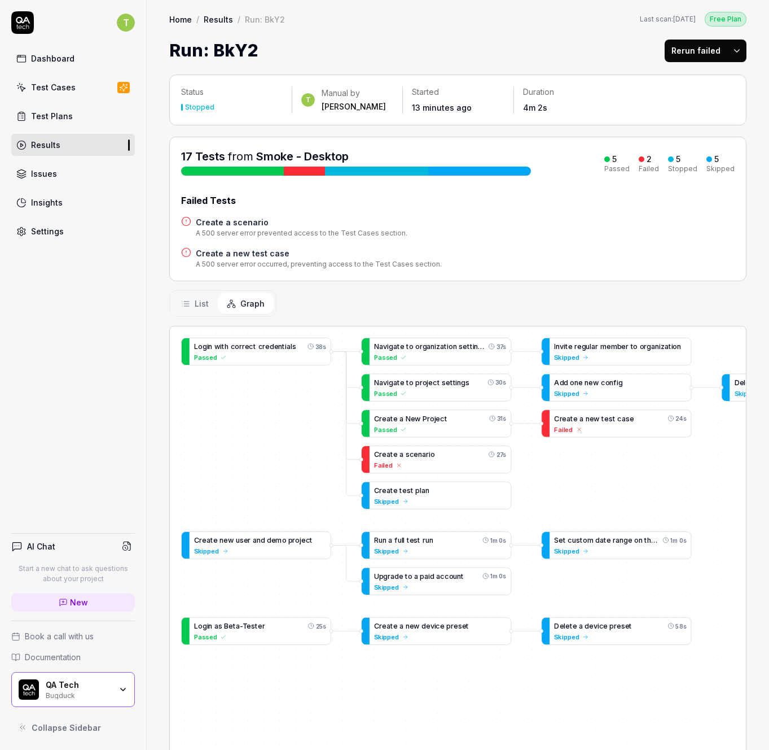
click at [201, 301] on span "List" at bounding box center [202, 303] width 14 height 12
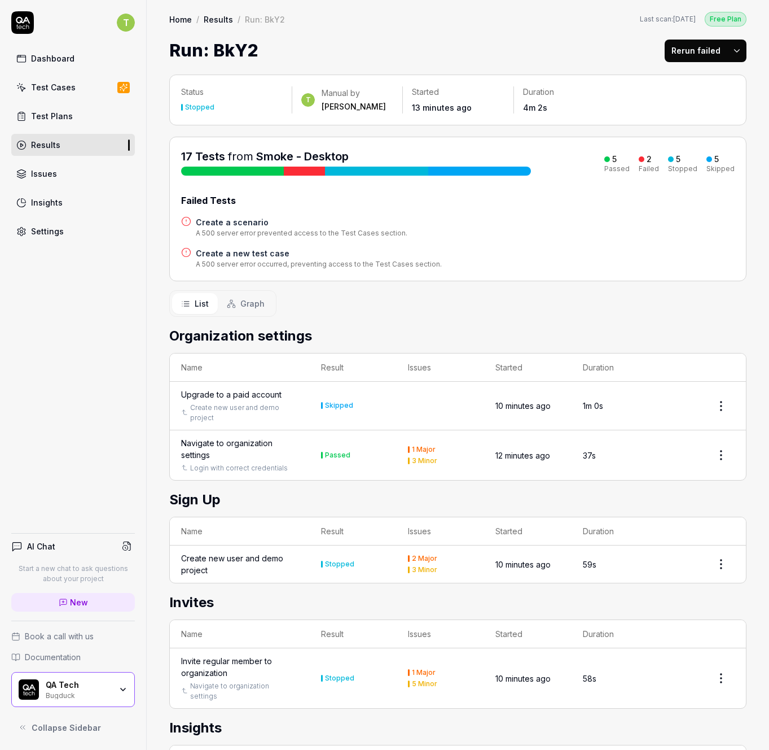
click at [247, 305] on span "Graph" at bounding box center [252, 303] width 24 height 12
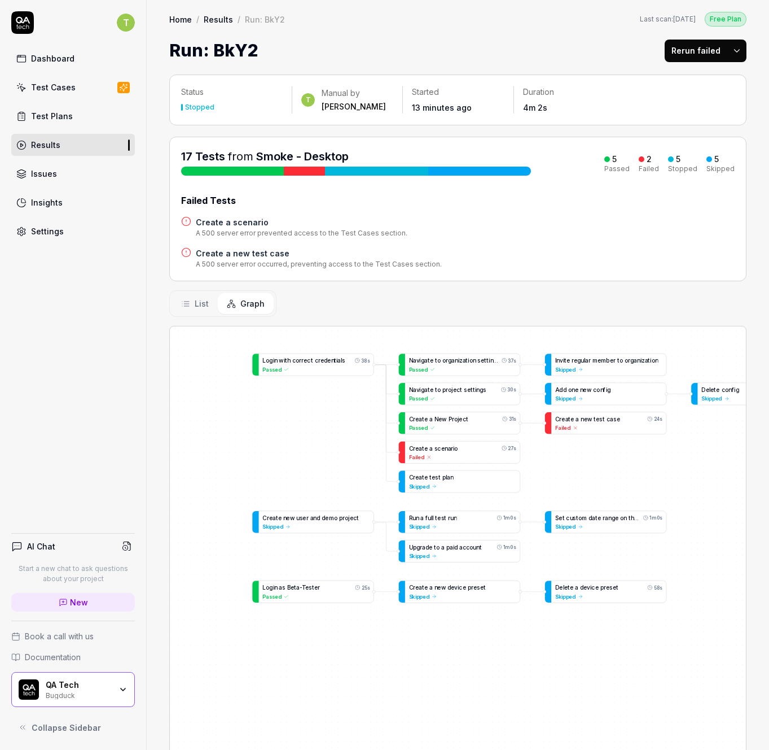
click at [199, 301] on span "List" at bounding box center [202, 303] width 14 height 12
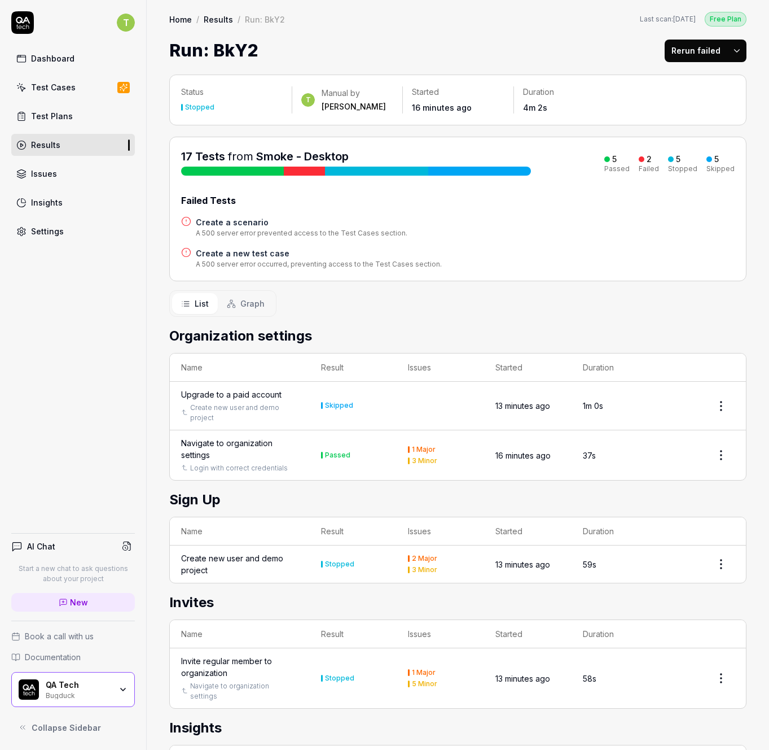
click at [86, 121] on link "Test Plans" at bounding box center [73, 116] width 124 height 22
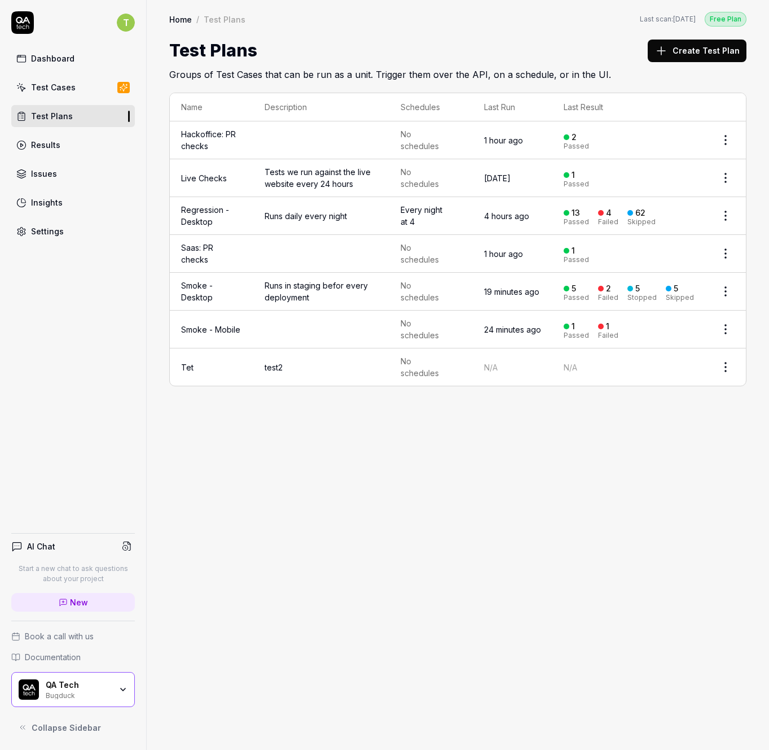
click at [71, 134] on link "Results" at bounding box center [73, 145] width 124 height 22
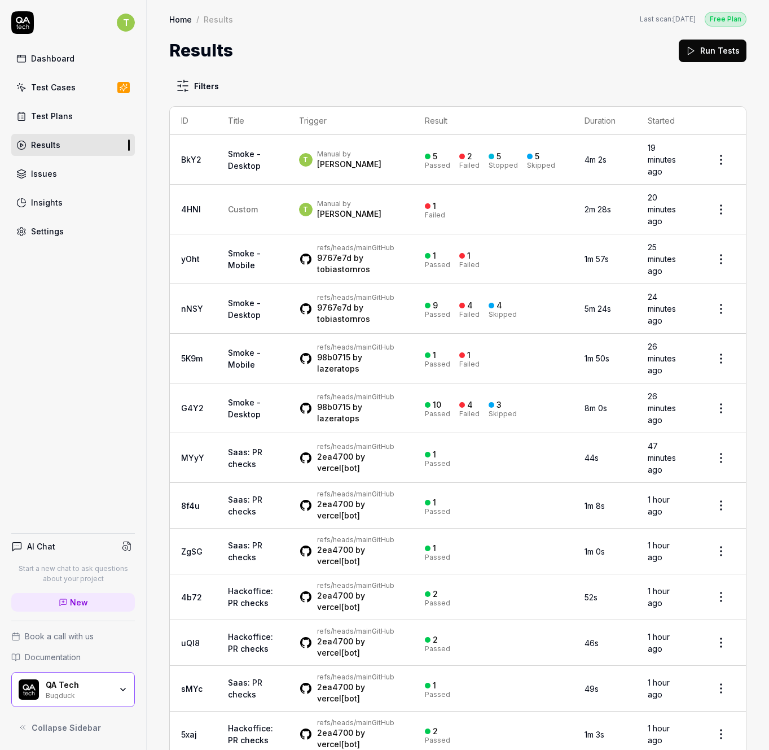
click at [80, 143] on link "Results" at bounding box center [73, 145] width 124 height 22
click at [98, 138] on link "Results" at bounding box center [73, 145] width 124 height 22
click at [89, 123] on link "Test Plans" at bounding box center [73, 116] width 124 height 22
click at [80, 144] on link "Results" at bounding box center [73, 145] width 124 height 22
click at [388, 44] on div "Results Run Tests" at bounding box center [457, 50] width 577 height 25
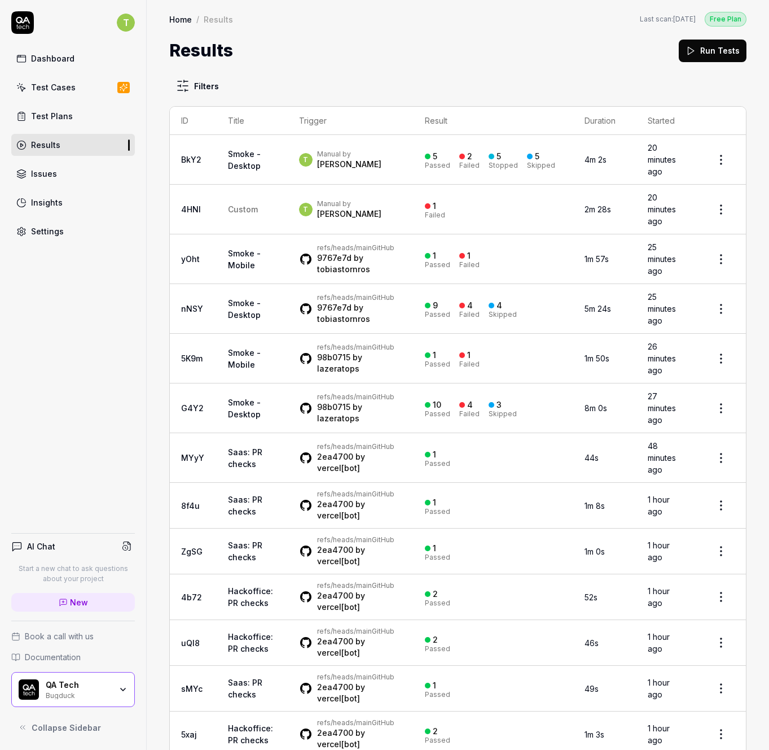
click at [218, 52] on h1 "Results" at bounding box center [201, 50] width 64 height 25
click at [229, 52] on h1 "Results" at bounding box center [201, 50] width 64 height 25
drag, startPoint x: 229, startPoint y: 52, endPoint x: 191, endPoint y: 52, distance: 38.4
click at [191, 52] on h1 "Results" at bounding box center [201, 50] width 64 height 25
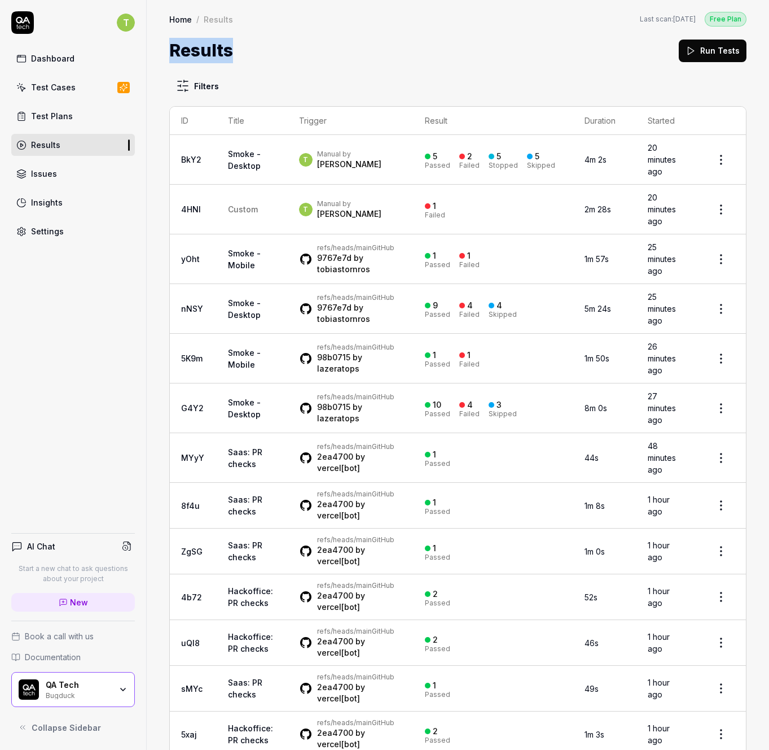
click at [179, 52] on h1 "Results" at bounding box center [201, 50] width 64 height 25
drag, startPoint x: 170, startPoint y: 51, endPoint x: 295, endPoint y: 50, distance: 124.7
click at [282, 51] on div "Results Run Tests" at bounding box center [457, 50] width 577 height 25
click at [295, 50] on div "Results Run Tests" at bounding box center [457, 50] width 577 height 25
click at [709, 47] on button "Run Tests" at bounding box center [713, 51] width 68 height 23
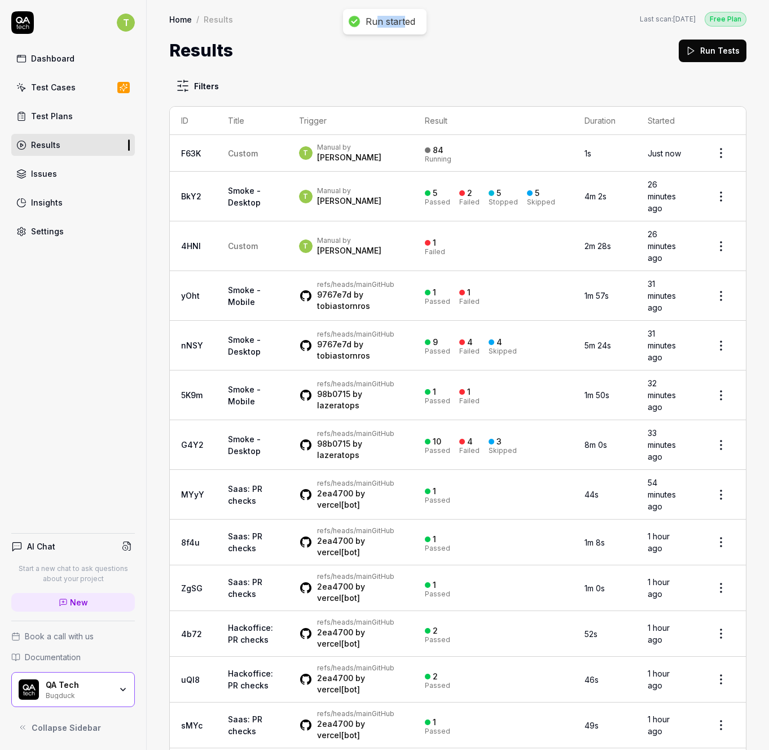
drag, startPoint x: 375, startPoint y: 21, endPoint x: 404, endPoint y: 20, distance: 29.4
click at [404, 20] on div "Run started" at bounding box center [391, 22] width 50 height 12
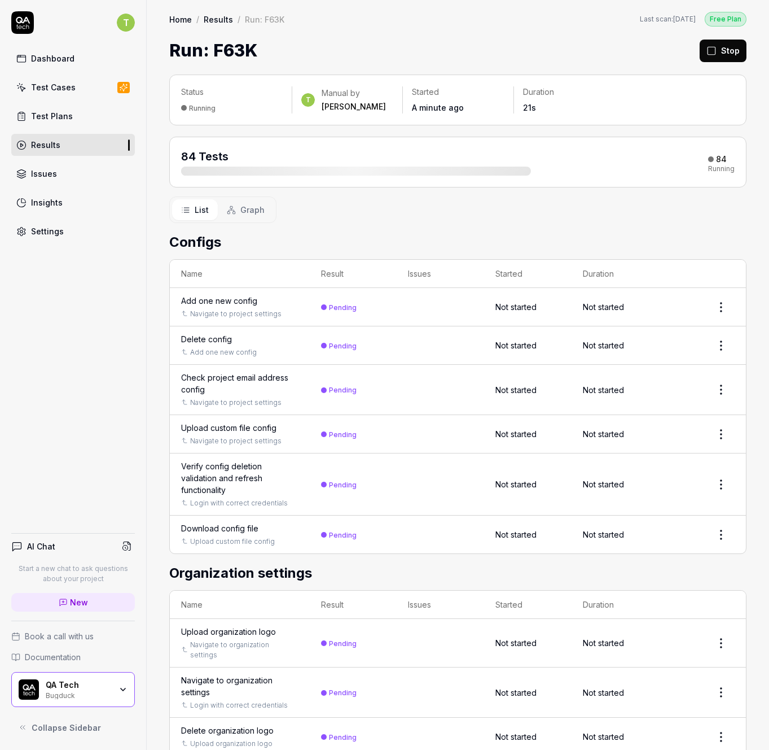
click at [228, 54] on h1 "Run: F63K" at bounding box center [213, 50] width 89 height 25
click at [276, 50] on div "Run: F63K Stop" at bounding box center [457, 50] width 577 height 25
click at [89, 63] on link "Dashboard" at bounding box center [73, 58] width 124 height 22
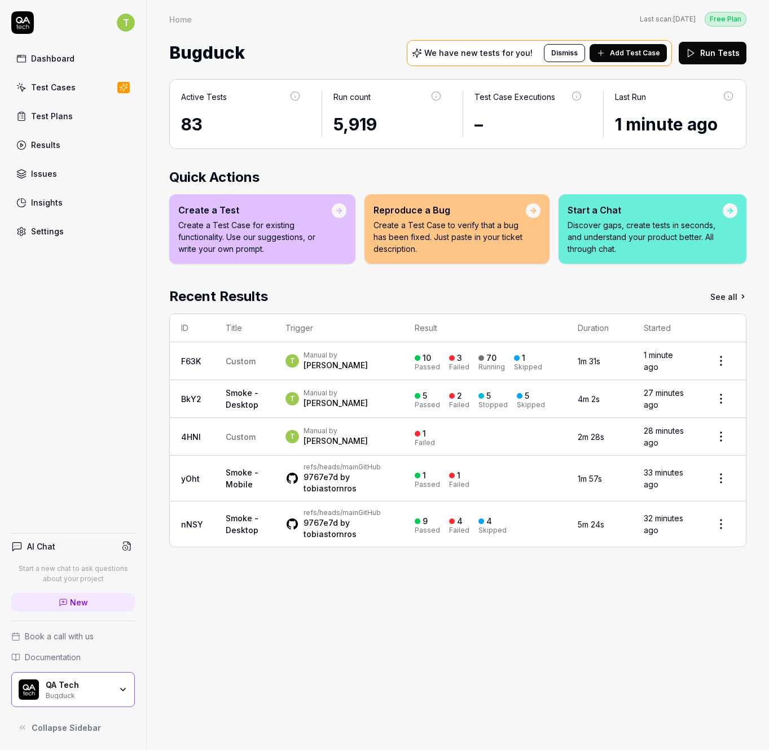
click at [323, 16] on div "Home Last scan: [DATE] Free Plan" at bounding box center [457, 18] width 577 height 15
